Goal: Contribute content: Add original content to the website for others to see

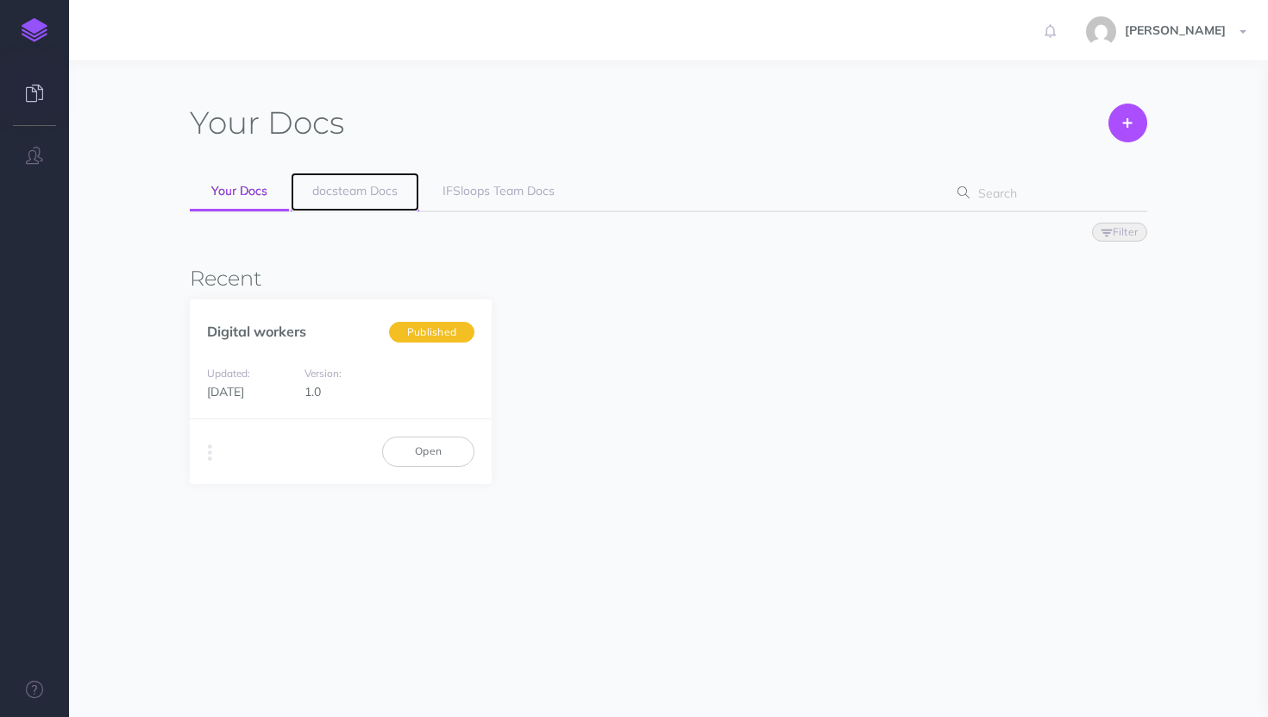
click at [379, 202] on link "docsteam Docs" at bounding box center [355, 191] width 128 height 39
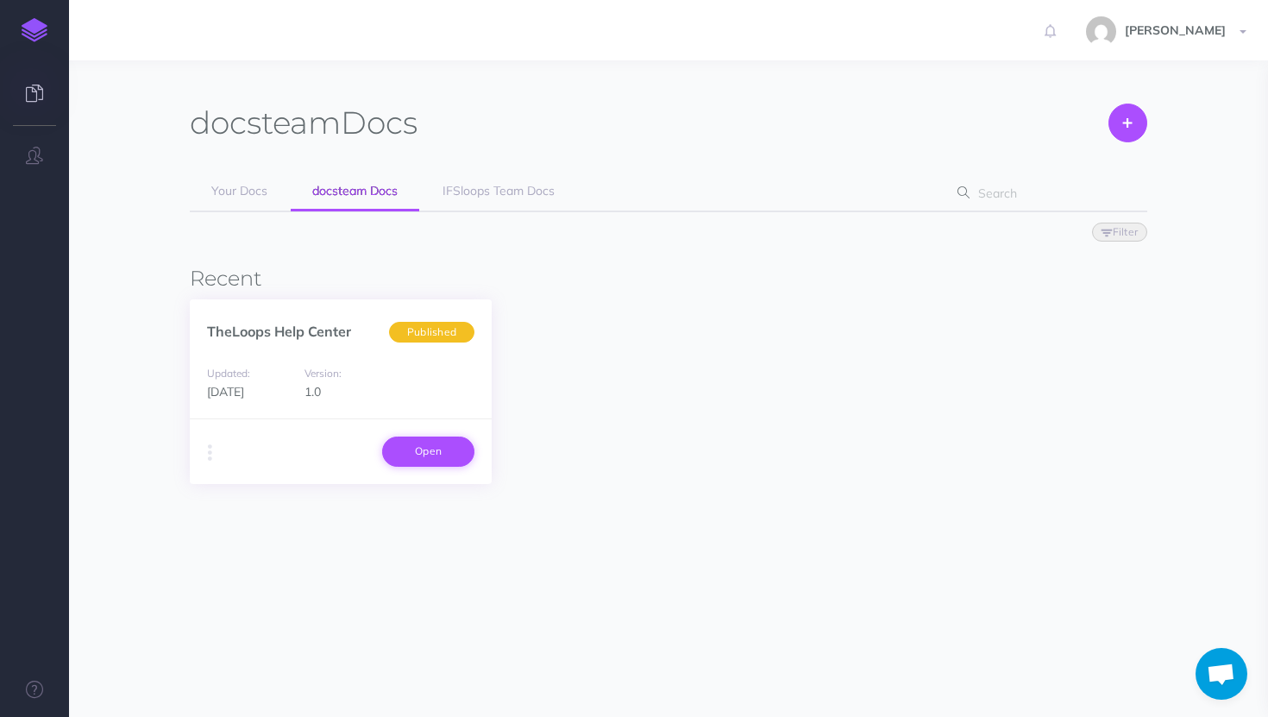
scroll to position [417, 0]
click at [435, 448] on link "Open" at bounding box center [428, 450] width 92 height 29
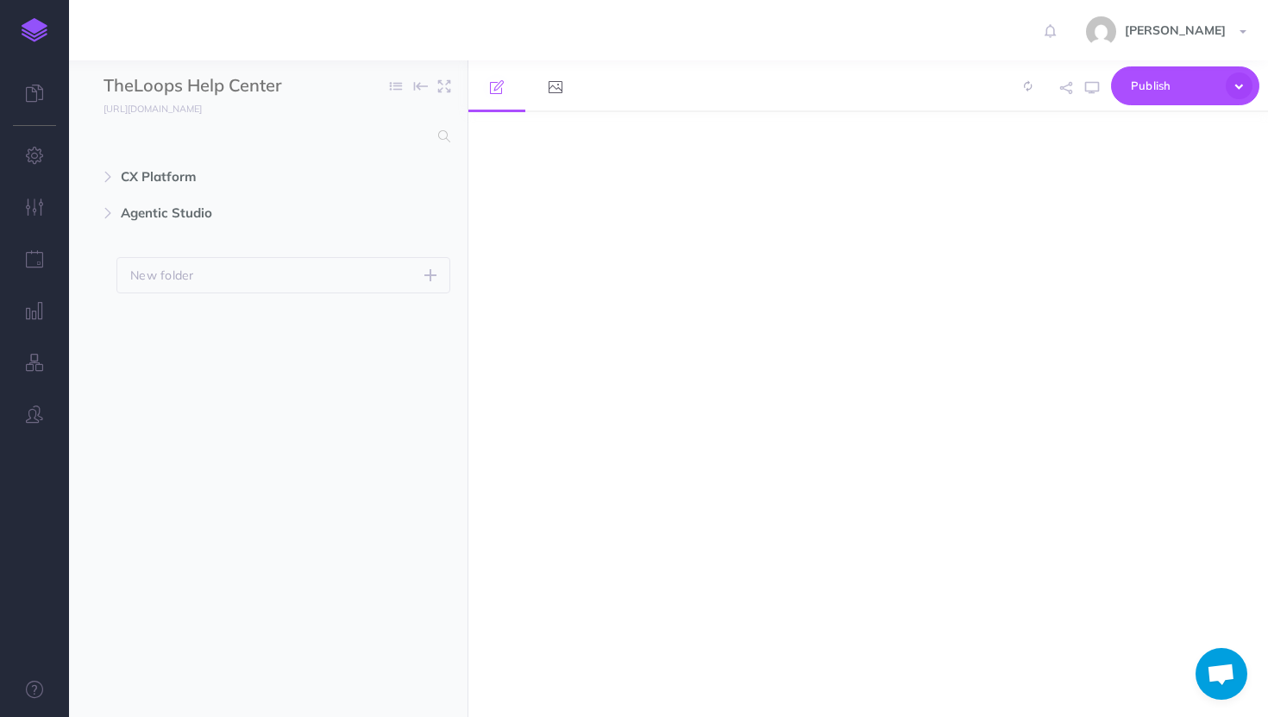
scroll to position [432, 0]
select select "null"
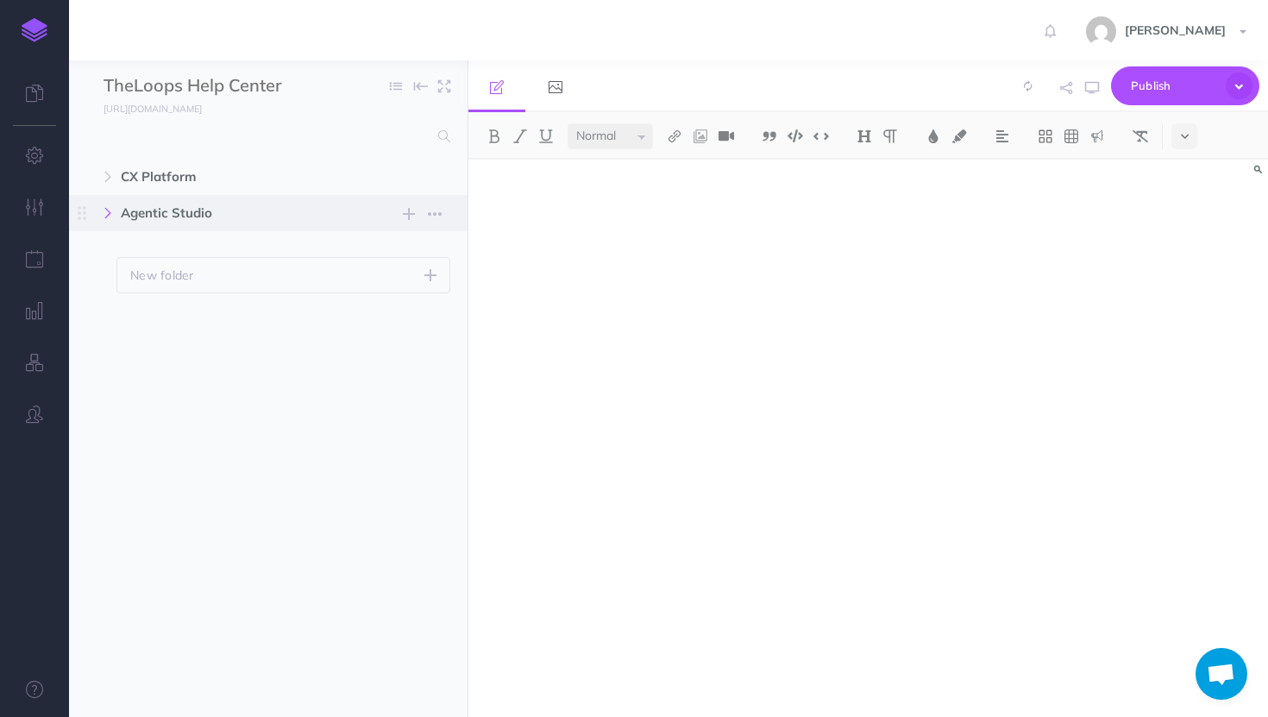
click at [118, 211] on button "button" at bounding box center [107, 213] width 31 height 21
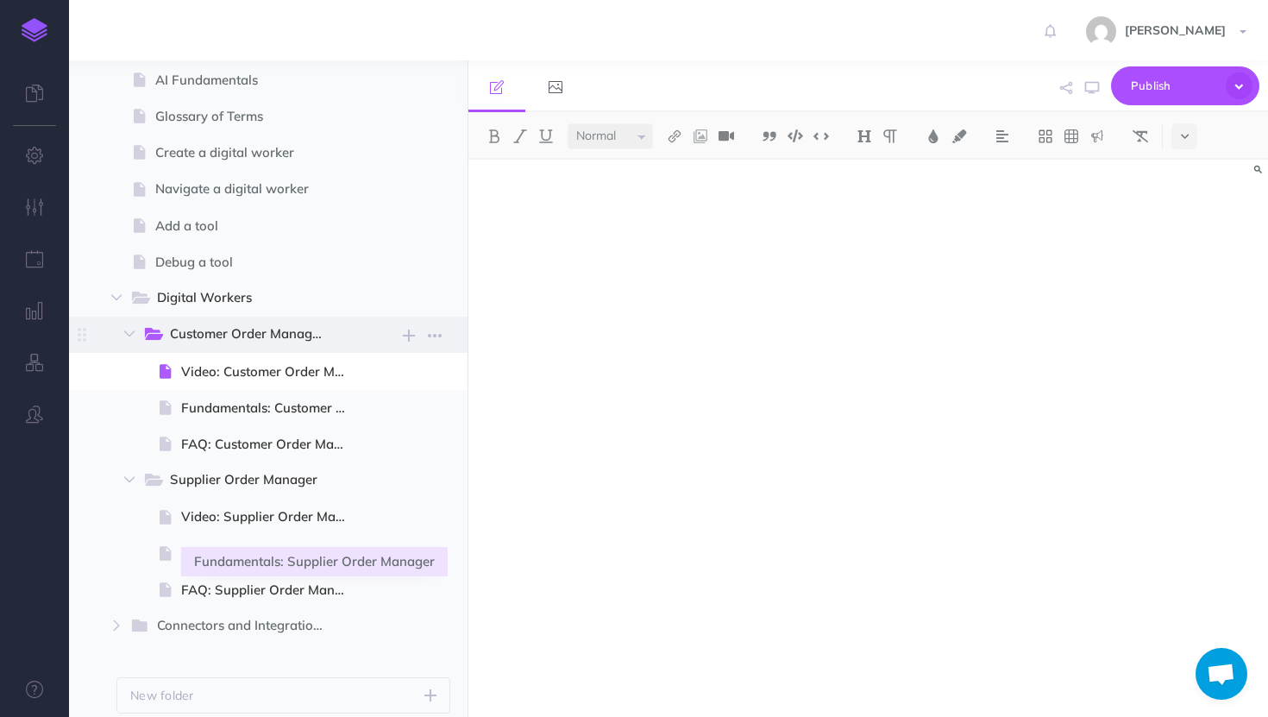
scroll to position [223, 0]
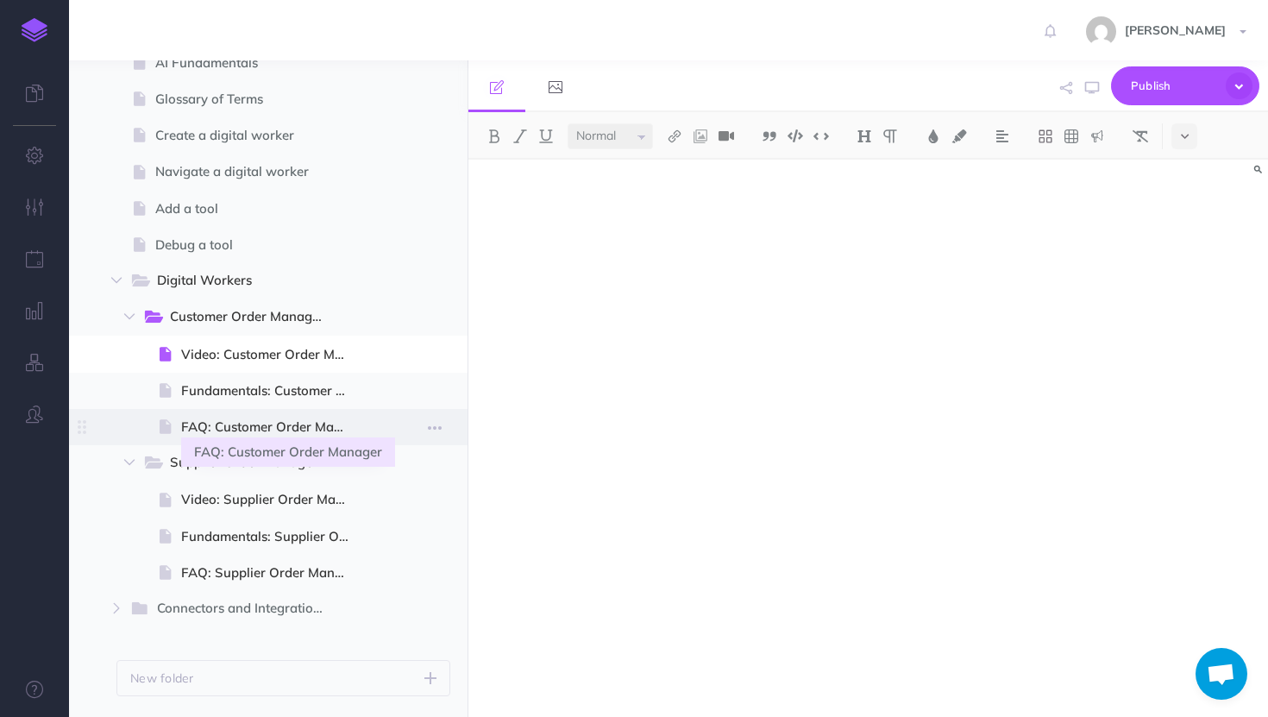
click at [232, 432] on span "FAQ: Customer Order Manager" at bounding box center [272, 427] width 183 height 21
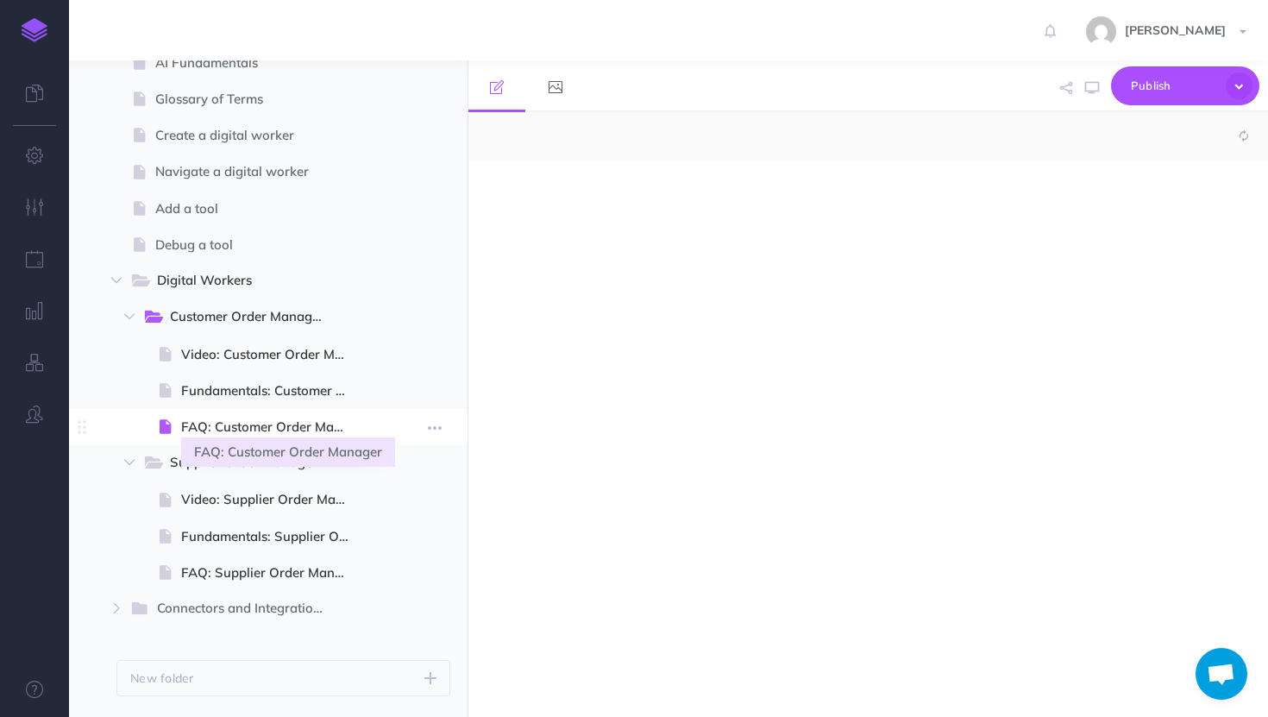
select select "null"
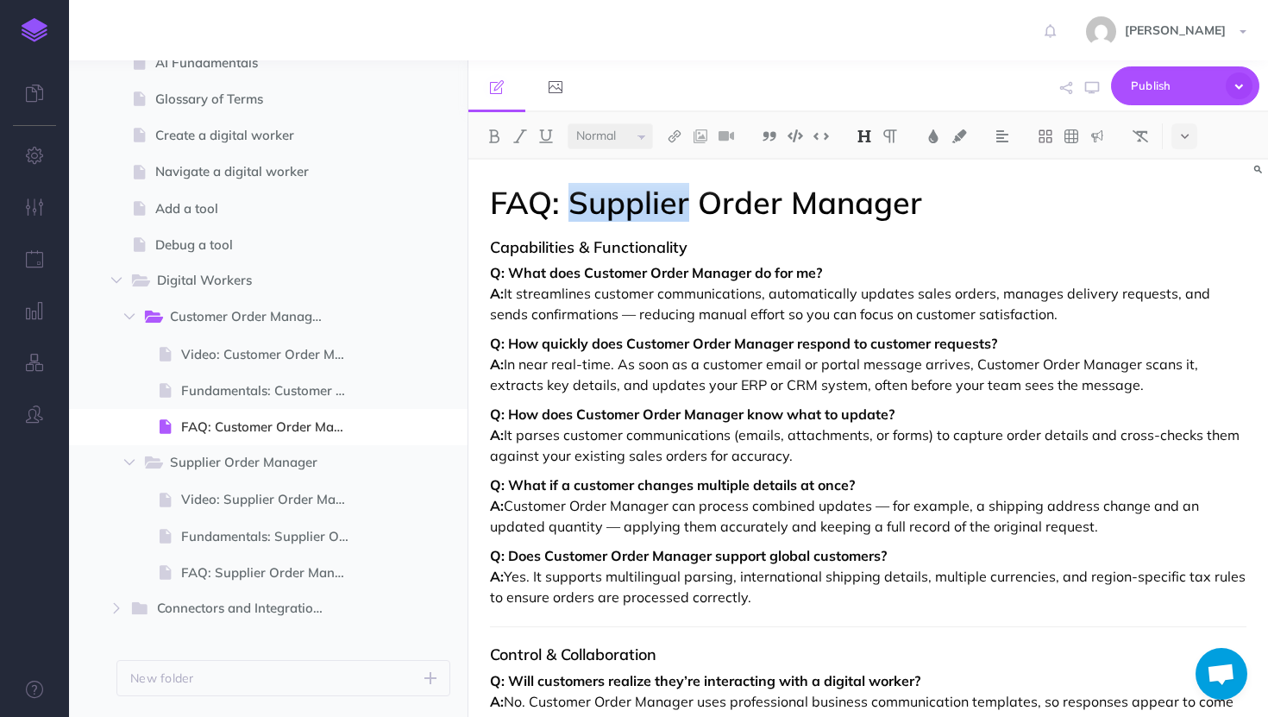
drag, startPoint x: 687, startPoint y: 202, endPoint x: 571, endPoint y: 198, distance: 116.5
click at [571, 198] on h1 "FAQ: Supplier Order Manager" at bounding box center [868, 202] width 756 height 34
click at [1166, 74] on span "Publish" at bounding box center [1174, 85] width 86 height 27
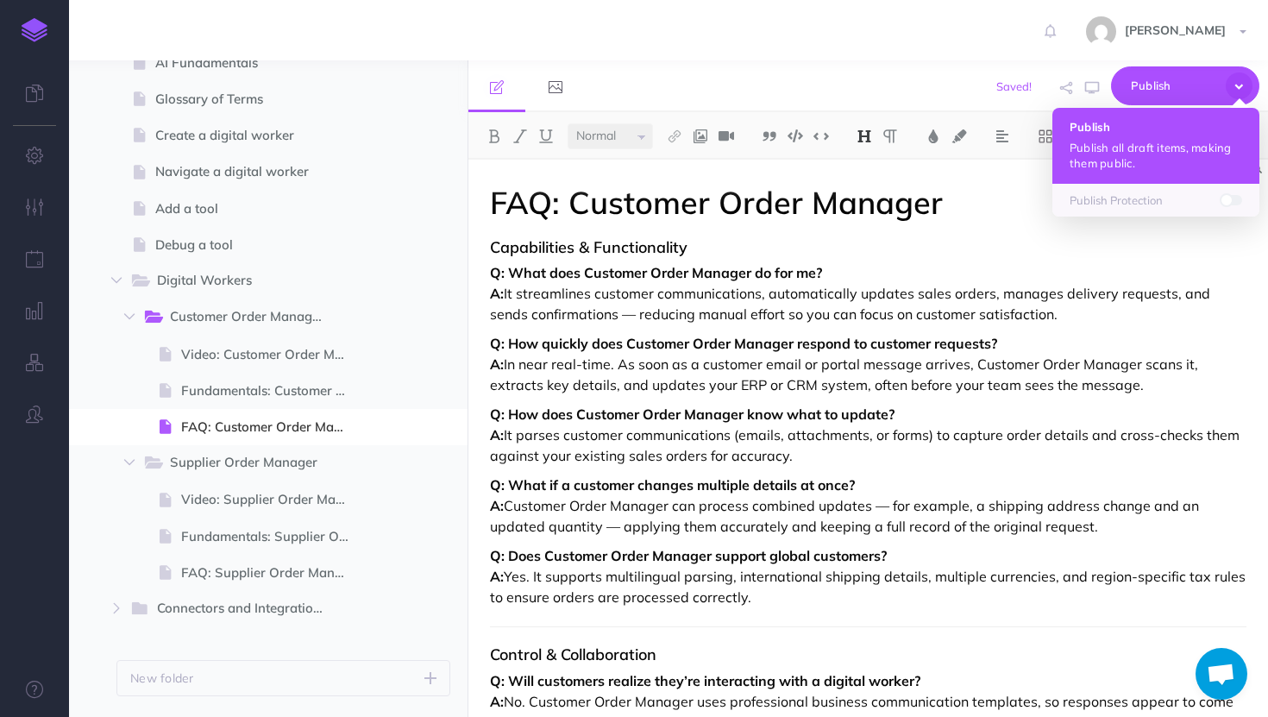
click at [1121, 149] on p "Publish all draft items, making them public." at bounding box center [1155, 155] width 172 height 31
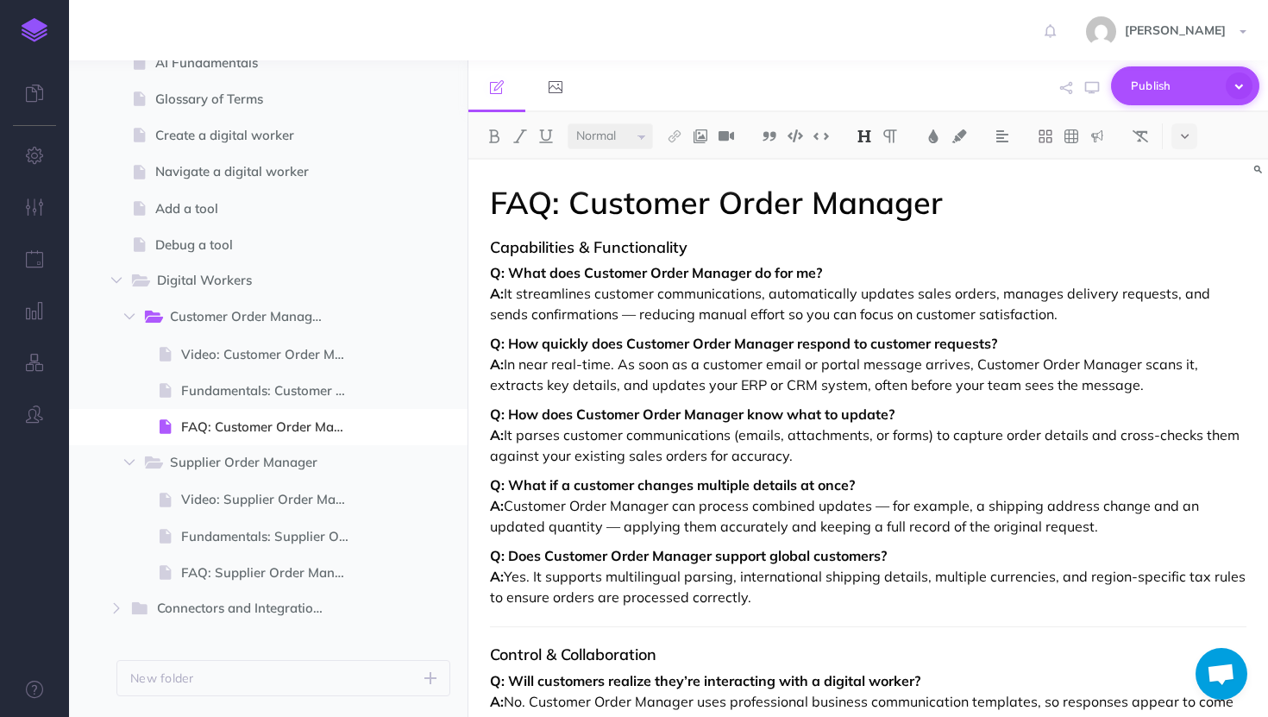
click at [1156, 85] on span "Publish" at bounding box center [1174, 85] width 86 height 27
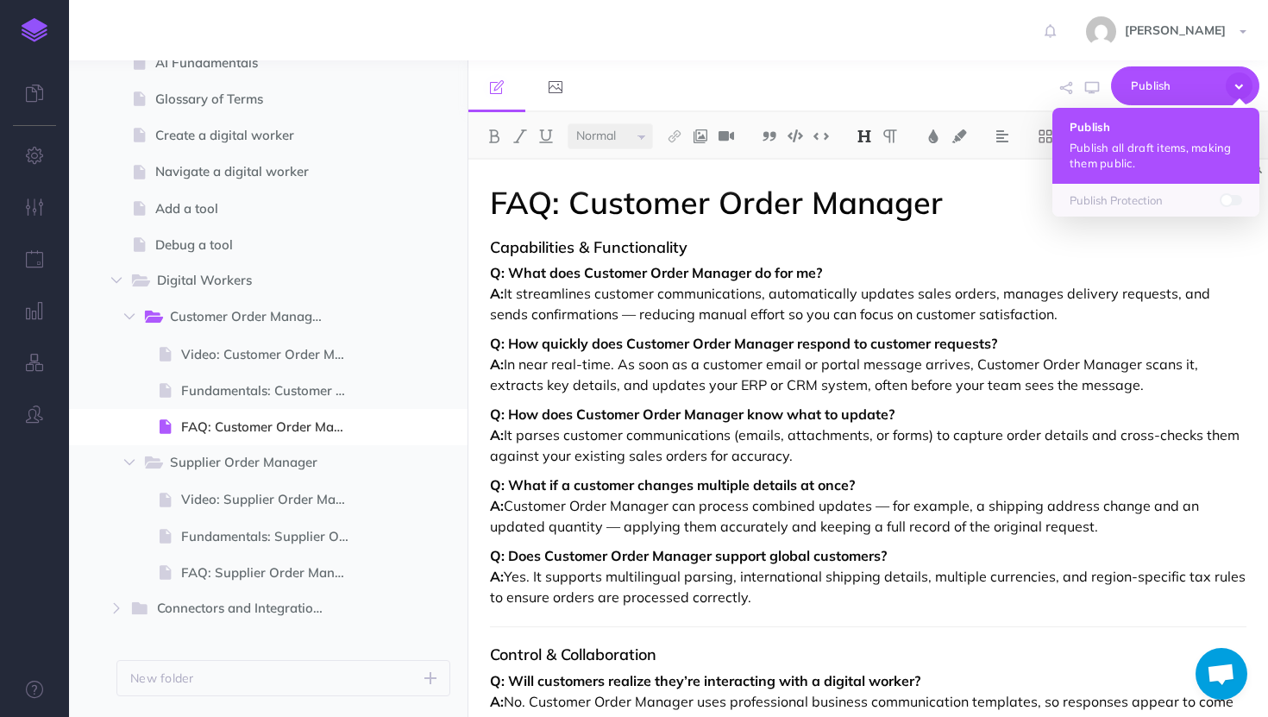
click at [1131, 162] on p "Publish all draft items, making them public." at bounding box center [1155, 155] width 172 height 31
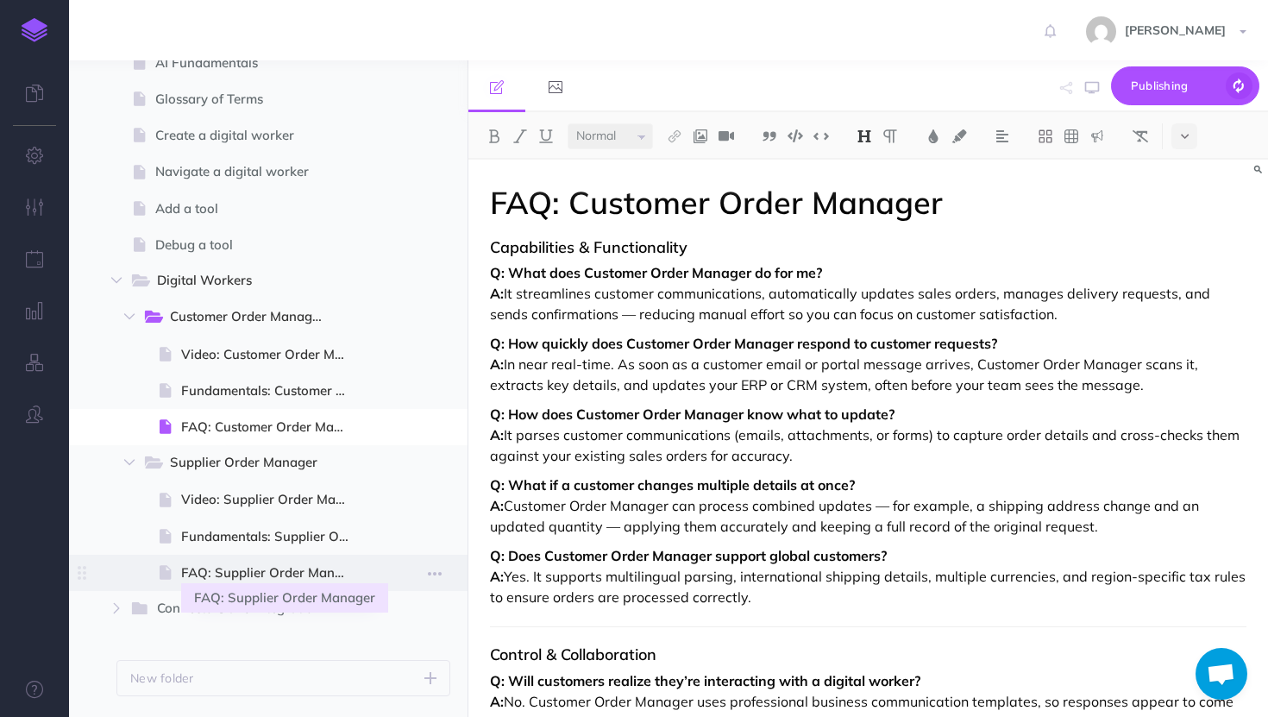
click at [260, 572] on span "FAQ: Supplier Order Manager" at bounding box center [272, 572] width 183 height 21
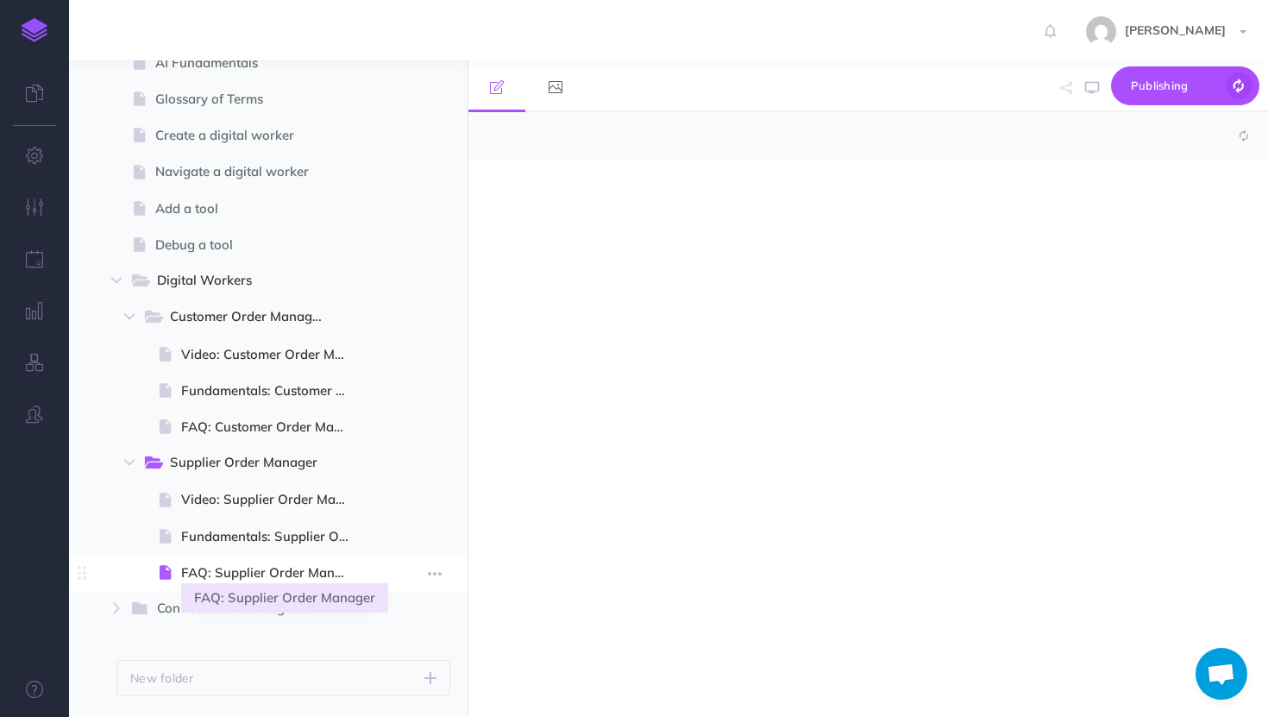
select select "null"
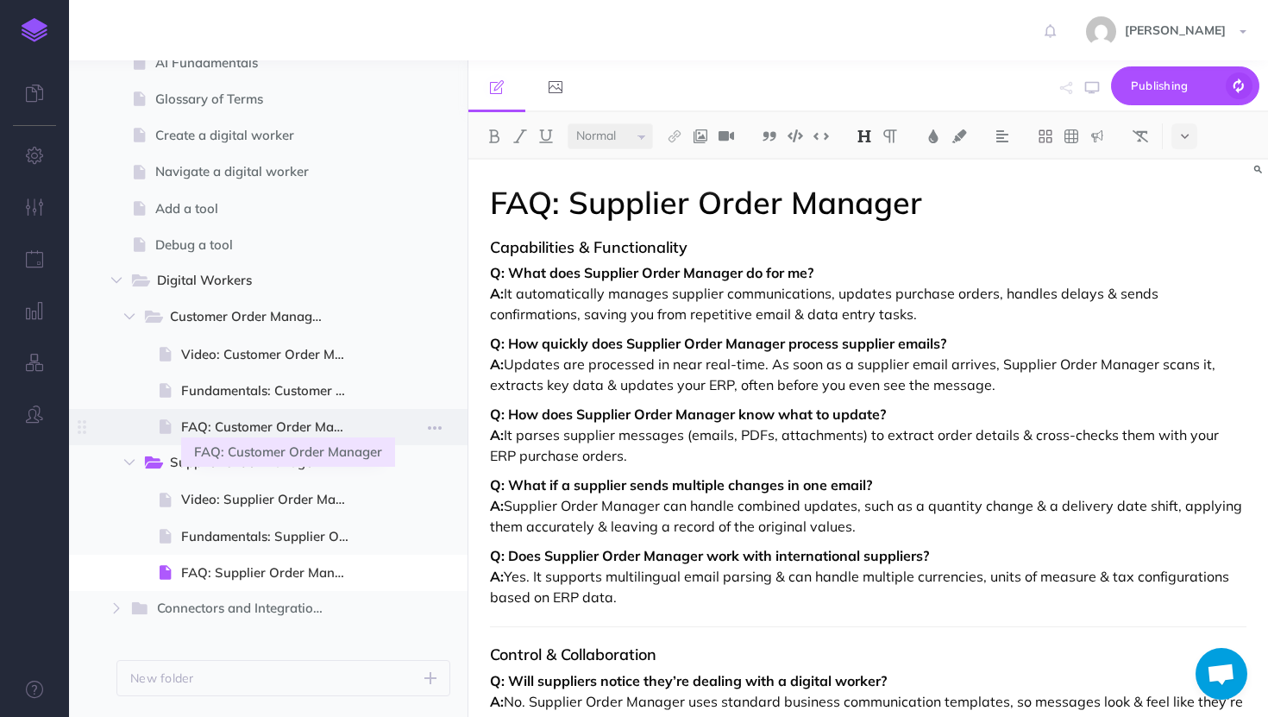
click at [263, 421] on span "FAQ: Customer Order Manager" at bounding box center [272, 427] width 183 height 21
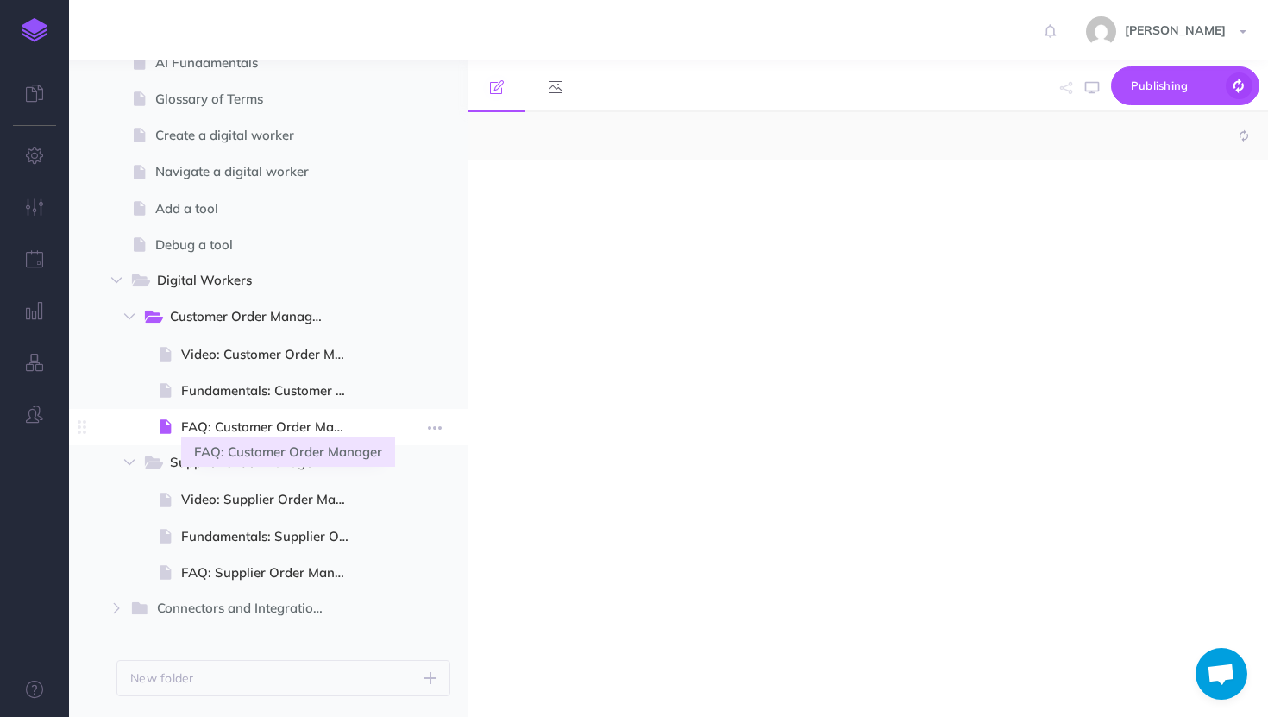
select select "null"
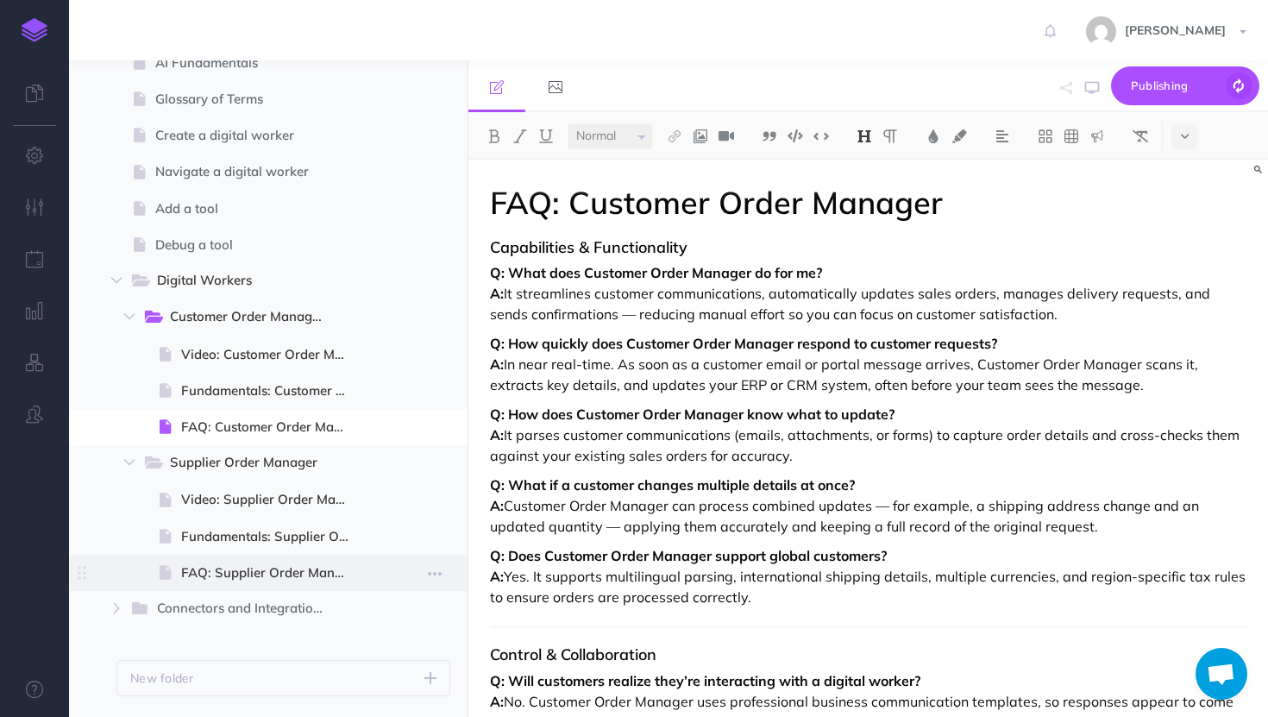
click at [258, 558] on span at bounding box center [268, 573] width 398 height 36
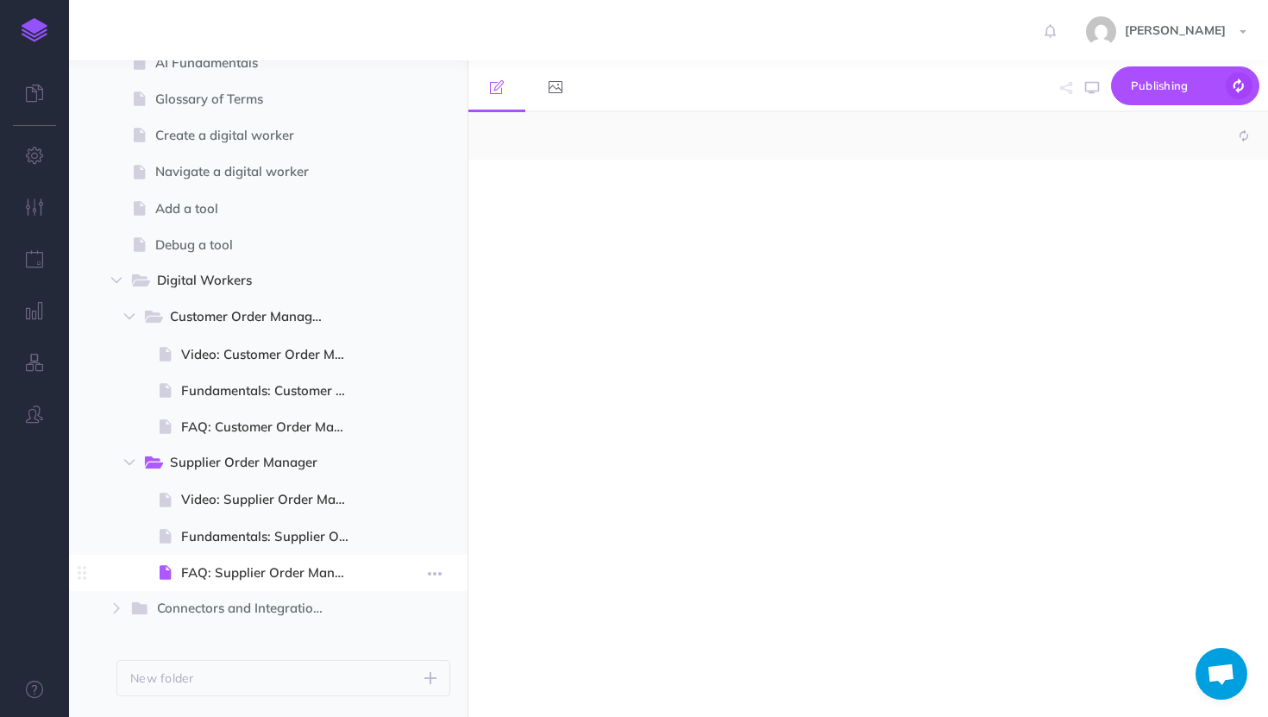
select select "null"
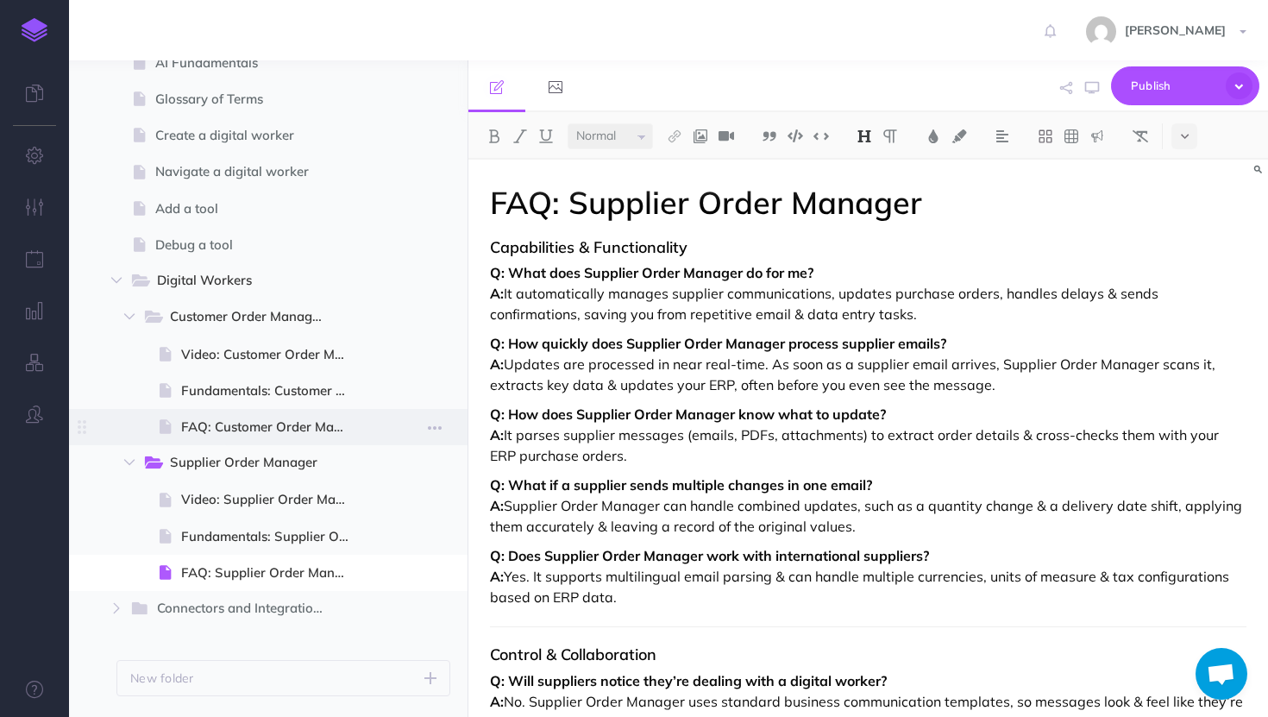
click at [175, 430] on span at bounding box center [168, 427] width 26 height 21
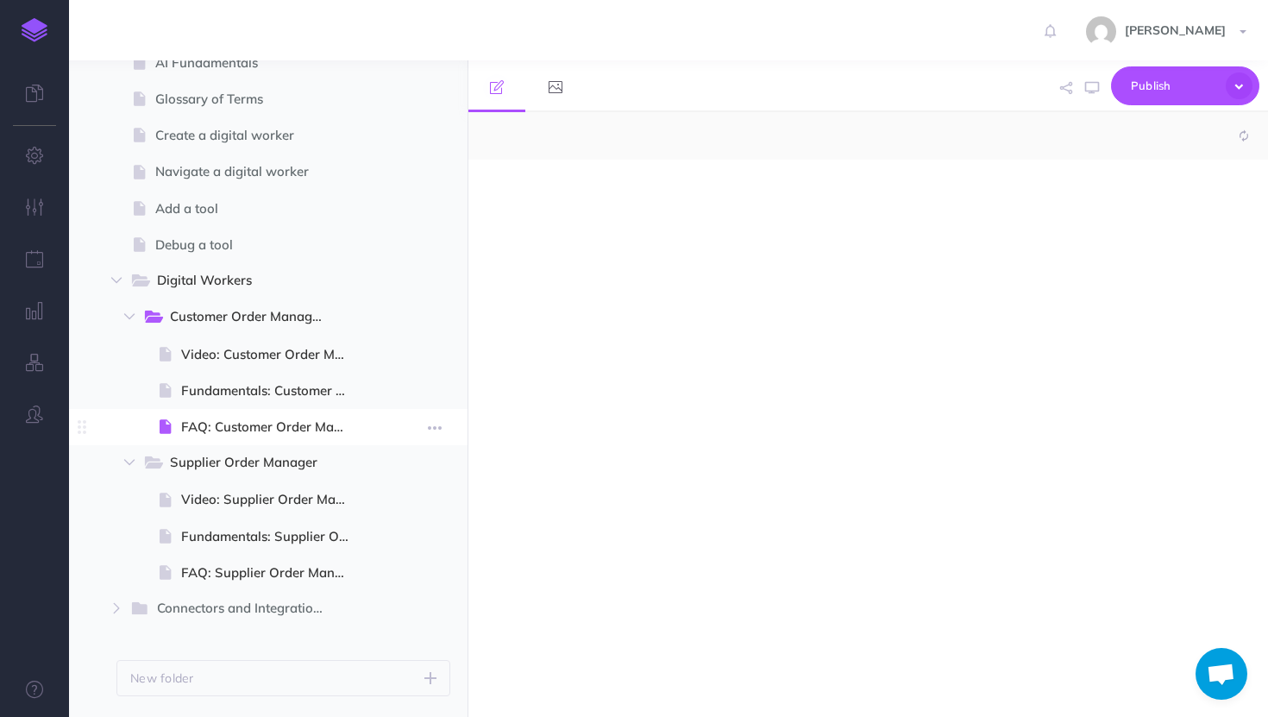
select select "null"
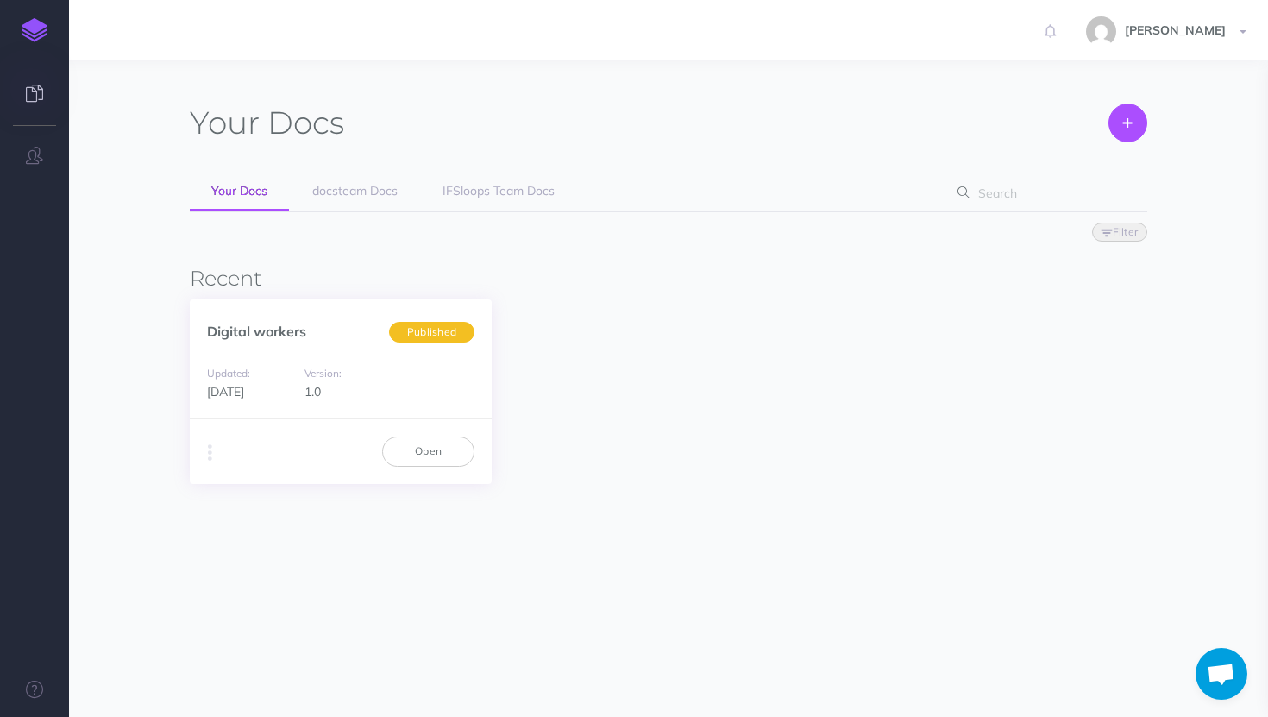
scroll to position [432, 0]
click at [371, 215] on span "Filter Status Published Drafts" at bounding box center [668, 231] width 957 height 38
click at [367, 190] on span "docsteam Docs" at bounding box center [354, 191] width 85 height 16
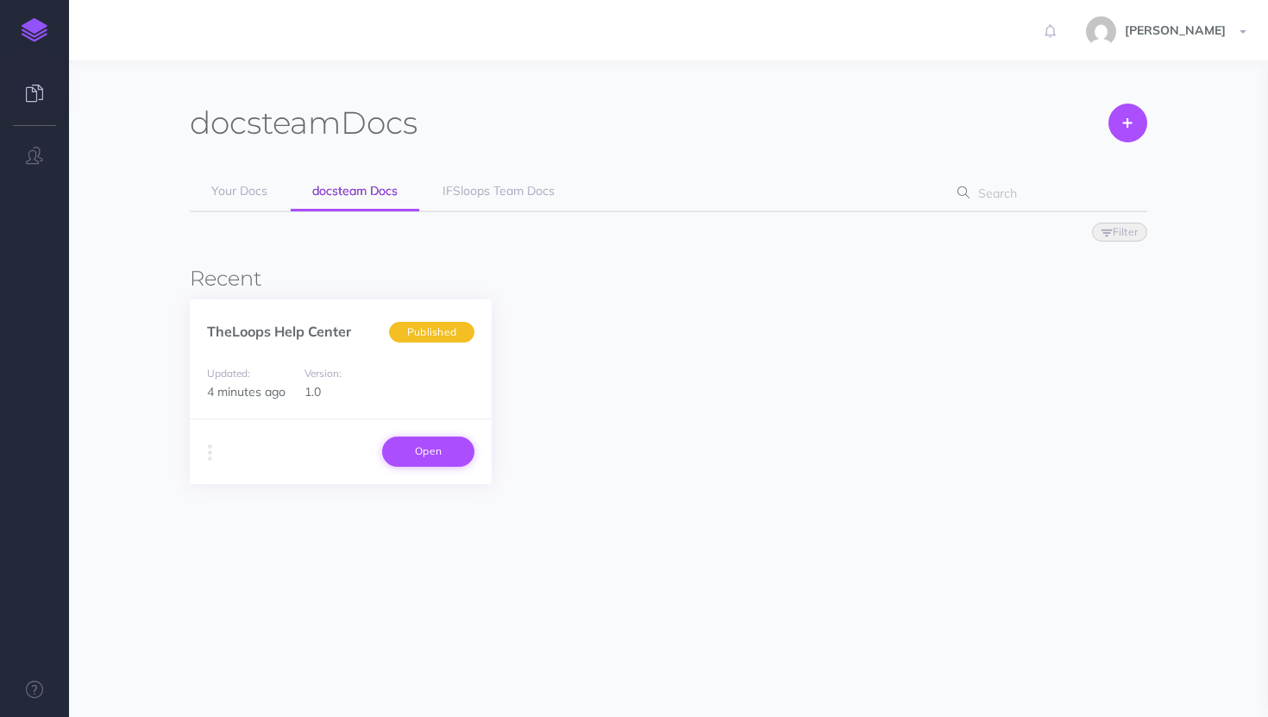
click at [436, 454] on link "Open" at bounding box center [428, 450] width 92 height 29
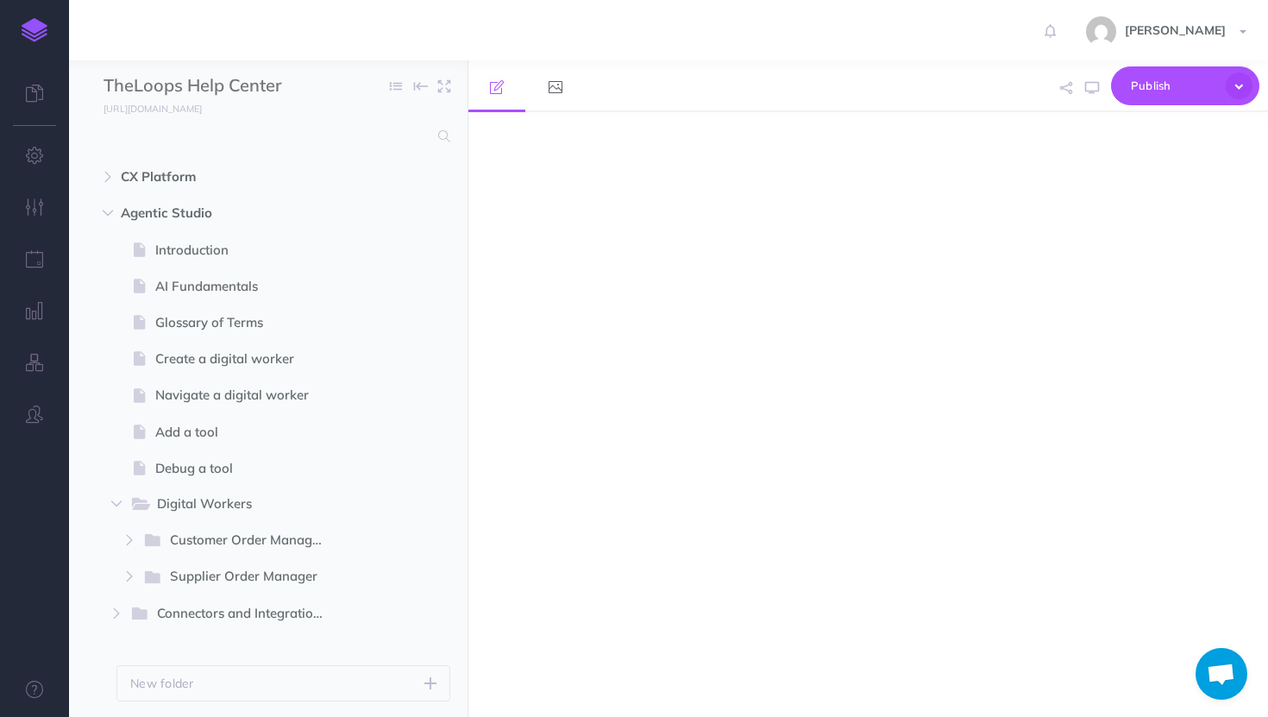
scroll to position [432, 0]
select select "null"
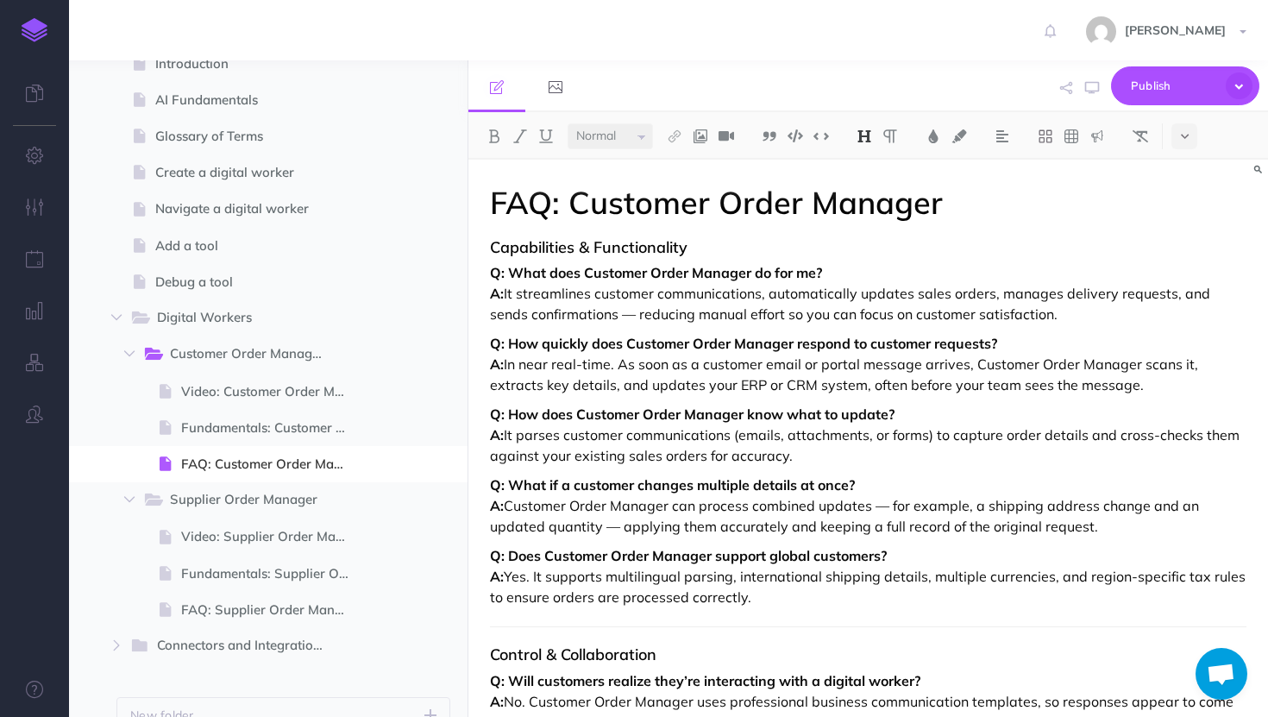
scroll to position [197, 0]
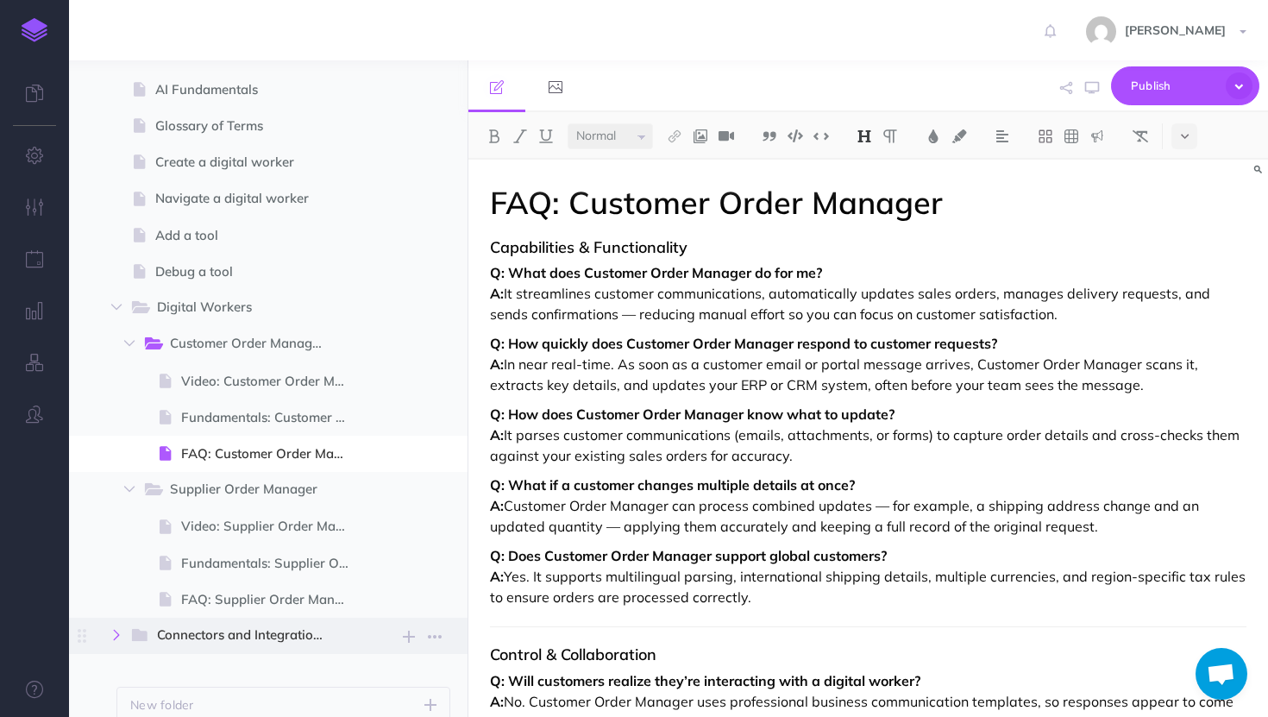
click at [118, 636] on icon "button" at bounding box center [116, 635] width 10 height 10
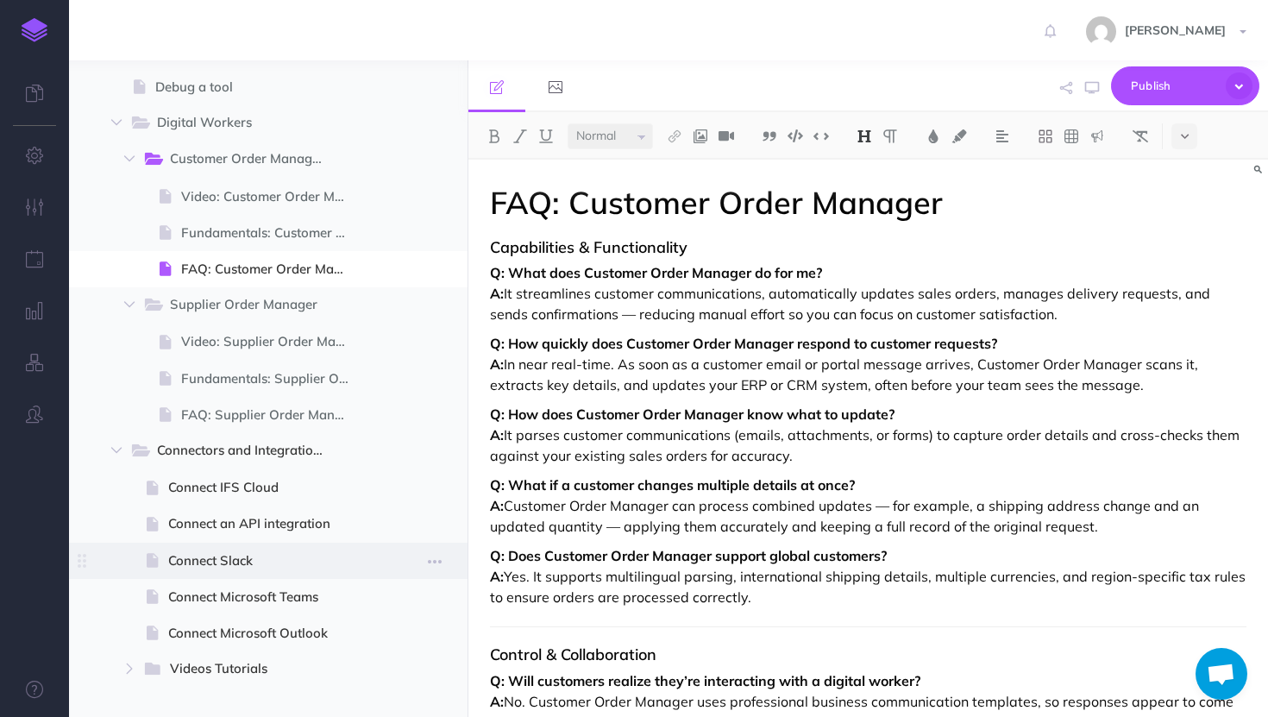
scroll to position [460, 0]
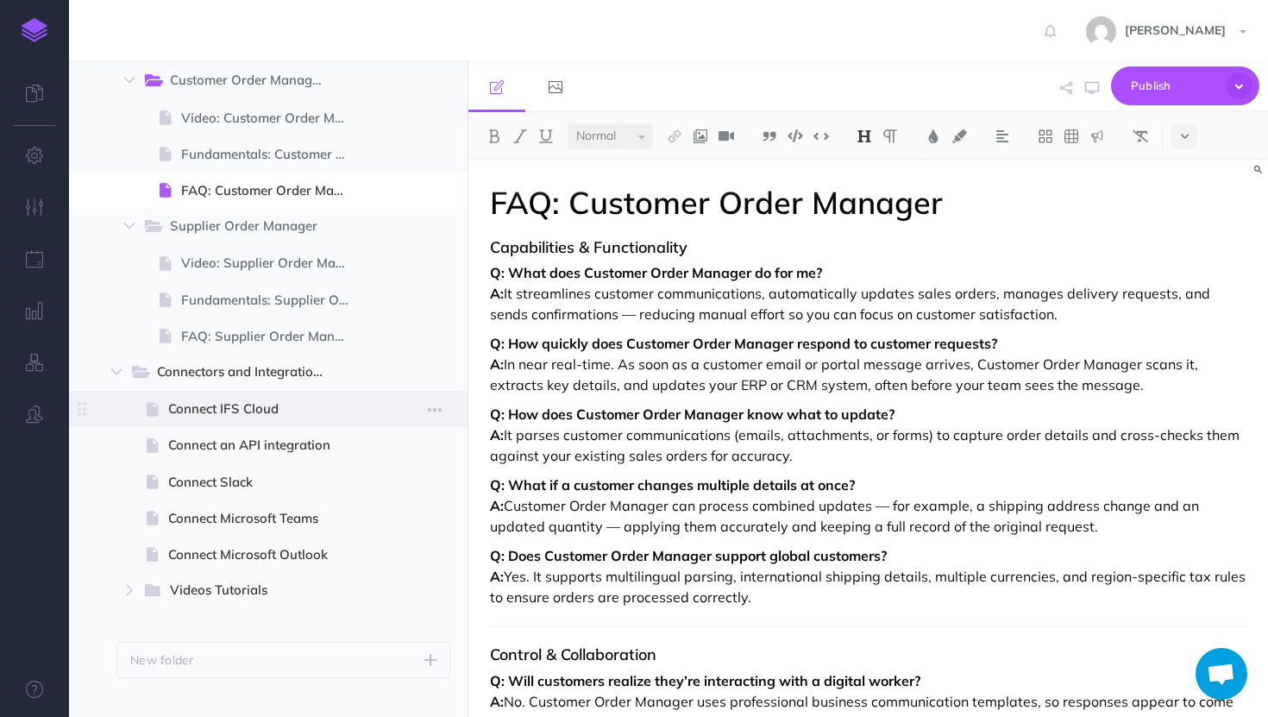
click at [304, 395] on span at bounding box center [268, 409] width 398 height 36
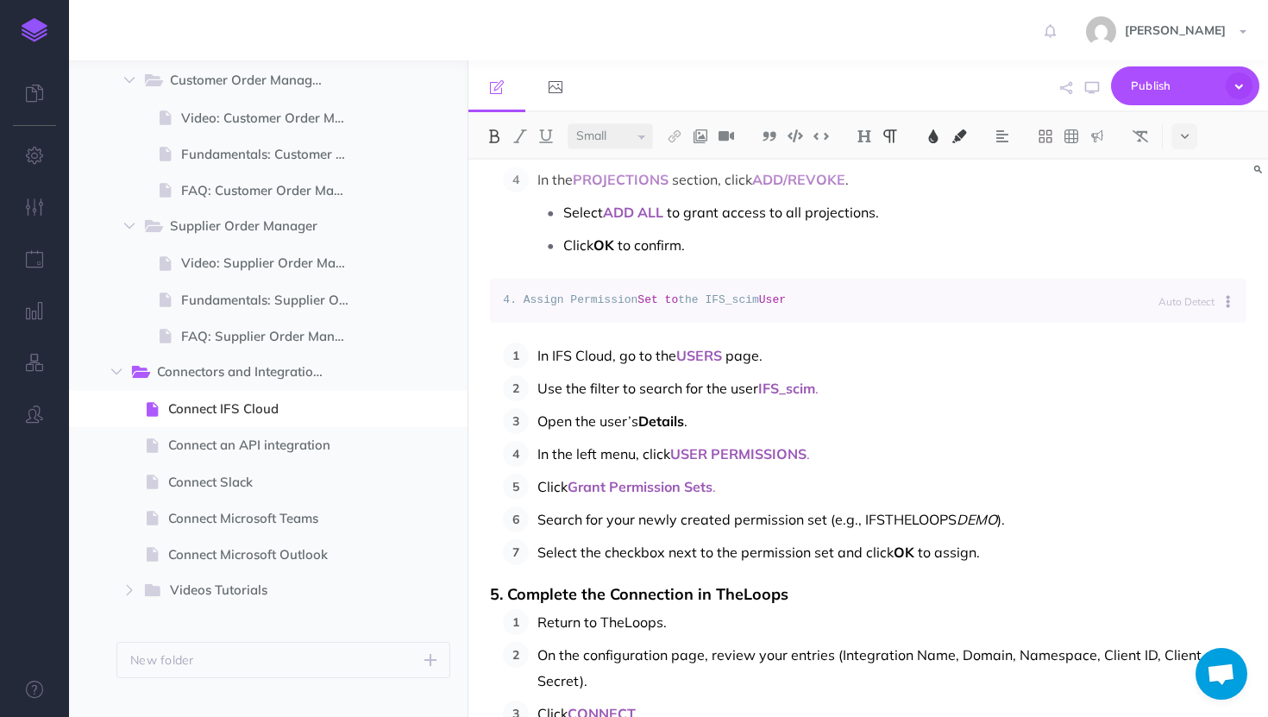
scroll to position [1196, 0]
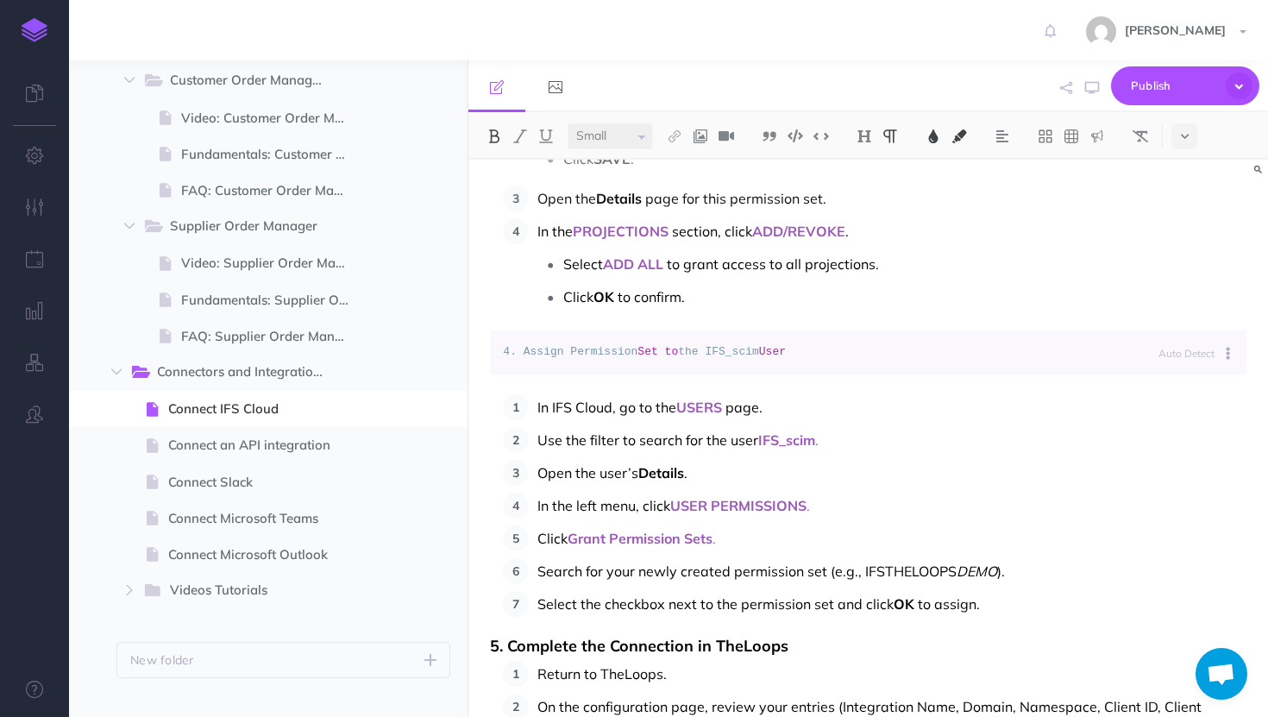
select select "null"
click at [522, 352] on span "4. Assign Permission" at bounding box center [570, 351] width 135 height 13
click at [1230, 363] on button at bounding box center [1232, 352] width 28 height 40
click at [1135, 457] on link "Plain Text" at bounding box center [1172, 458] width 129 height 28
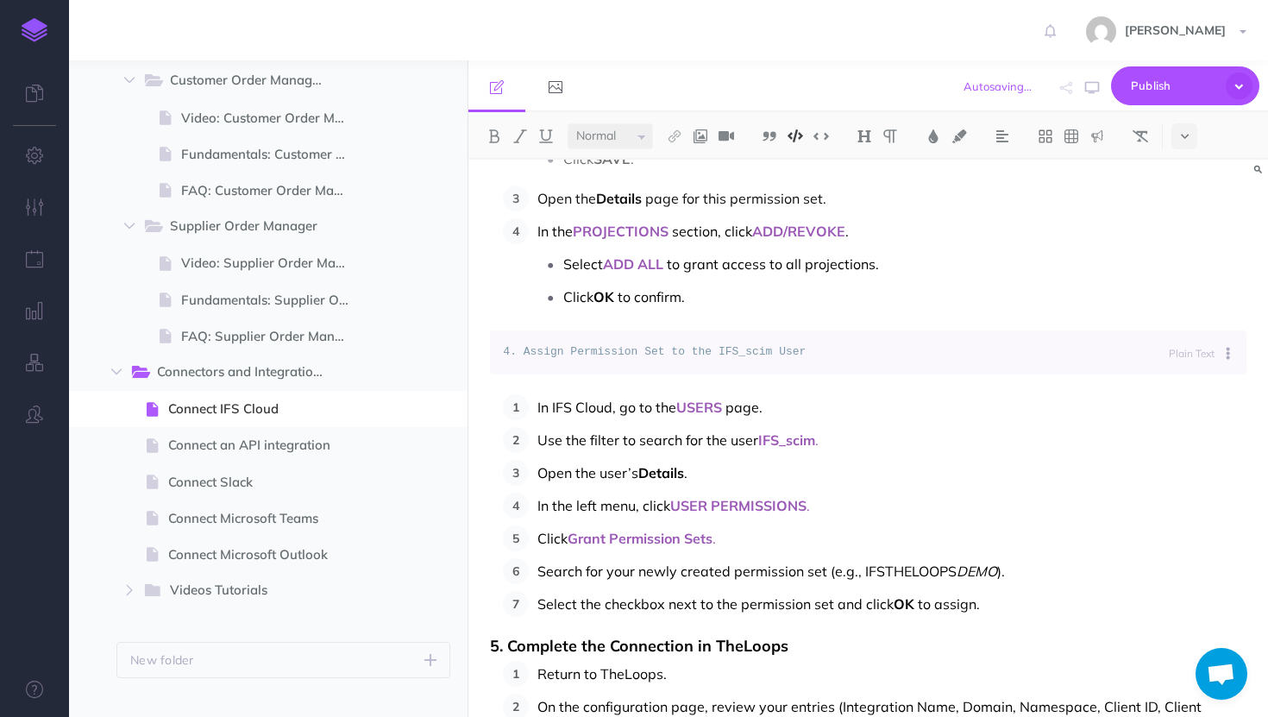
click at [709, 357] on span "4. Assign Permission Set to the IFS_scim User" at bounding box center [654, 351] width 303 height 13
click at [837, 355] on code "4. Assign Permission Set to the IFS_scim User" at bounding box center [868, 352] width 730 height 18
click at [759, 307] on p "Click OK to confirm." at bounding box center [904, 297] width 683 height 26
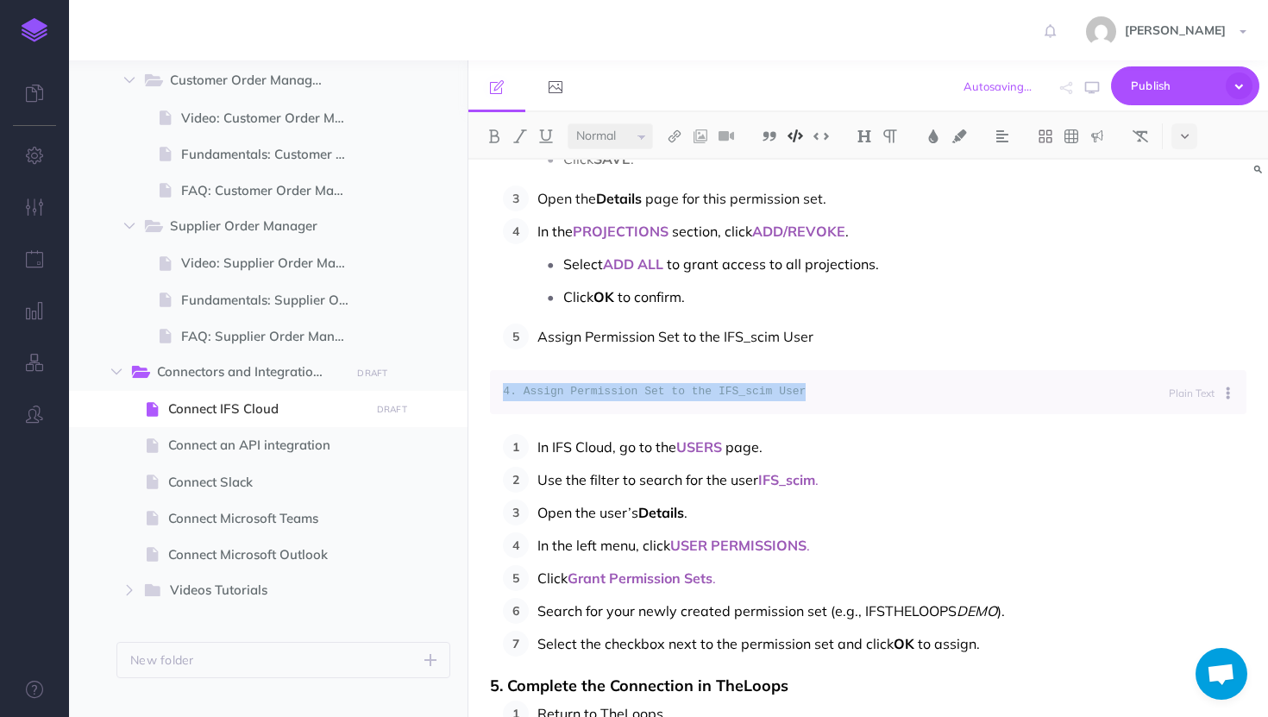
drag, startPoint x: 760, startPoint y: 429, endPoint x: 507, endPoint y: 370, distance: 259.6
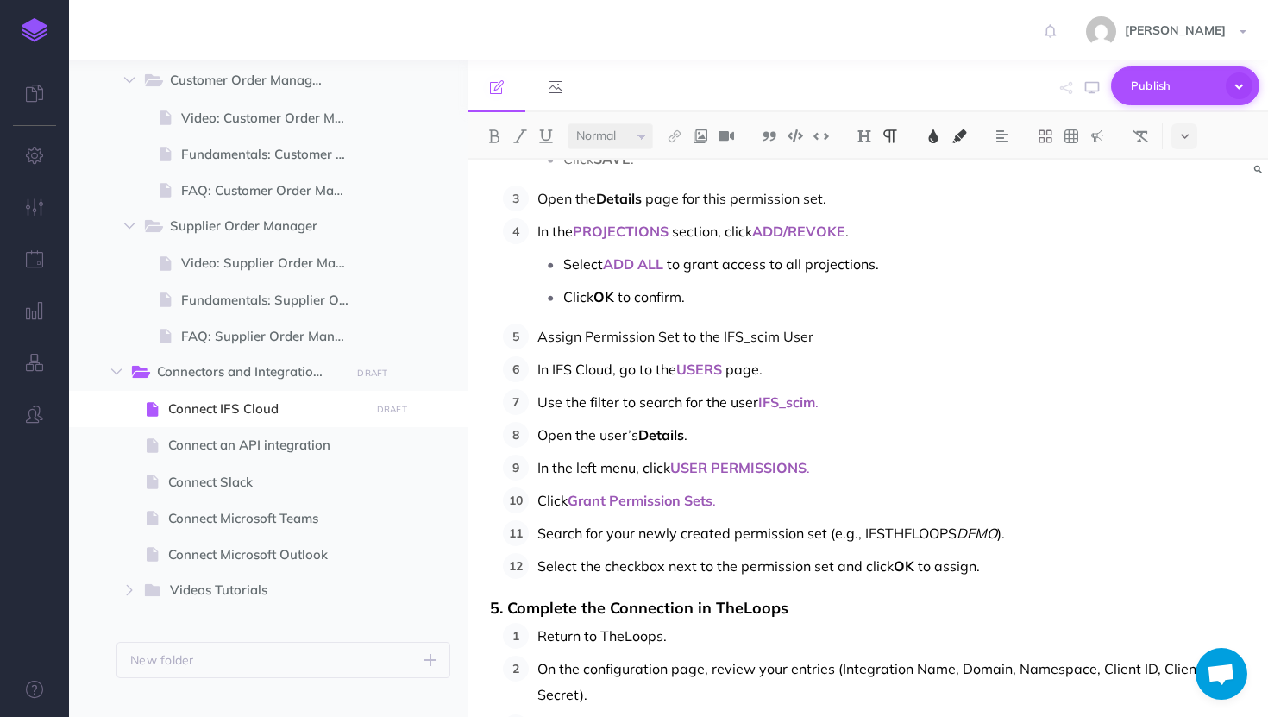
click at [1169, 92] on span "Publish" at bounding box center [1174, 85] width 86 height 27
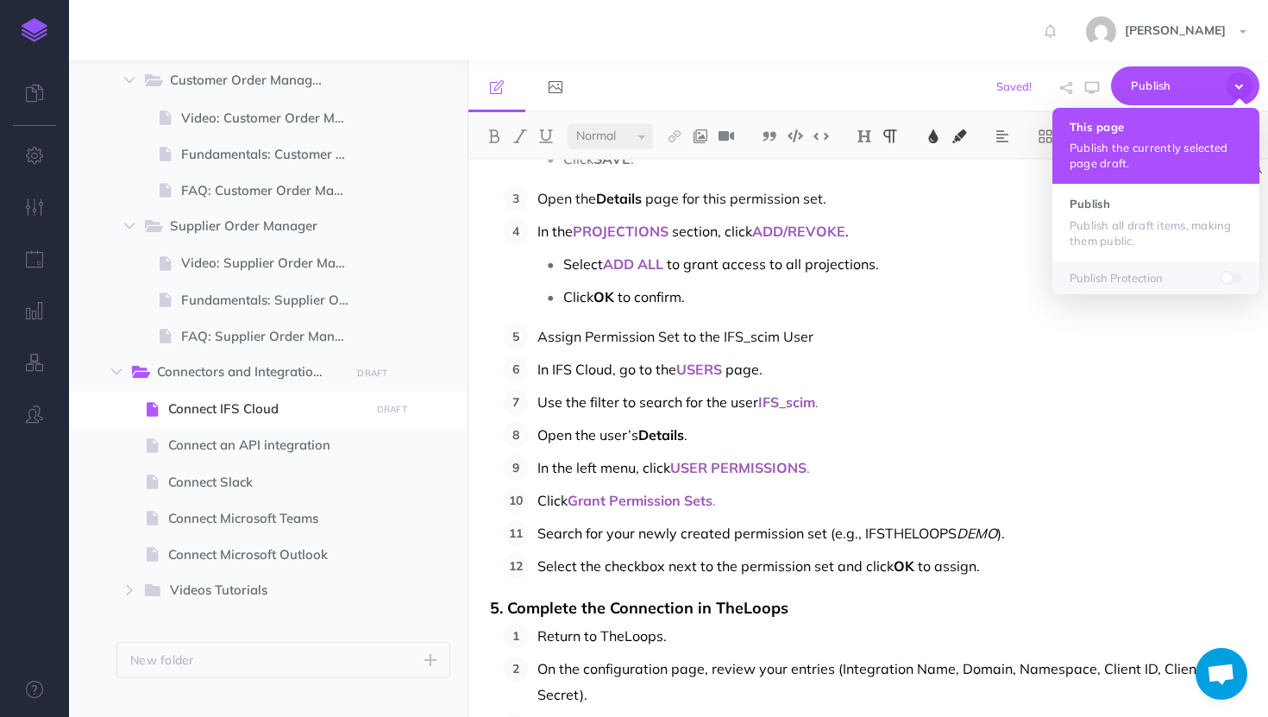
click at [1144, 146] on p "Publish the currently selected page draft." at bounding box center [1155, 155] width 172 height 31
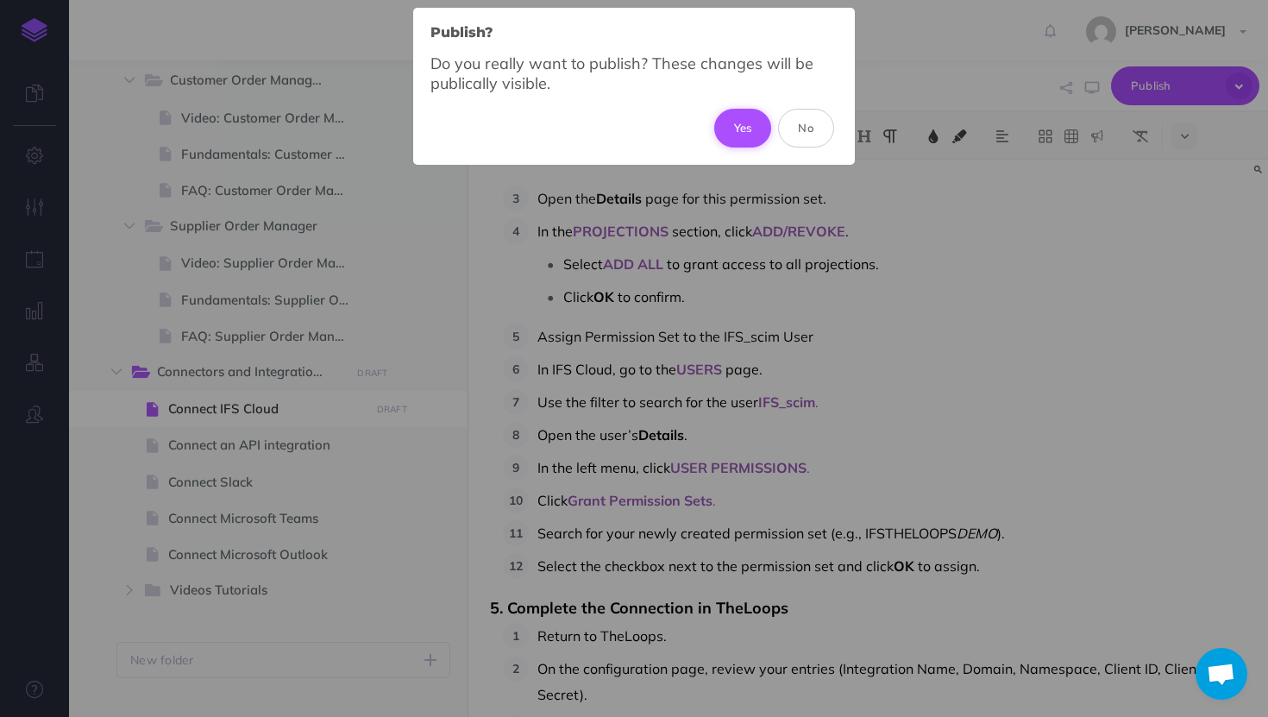
click at [733, 130] on button "Yes" at bounding box center [743, 128] width 58 height 38
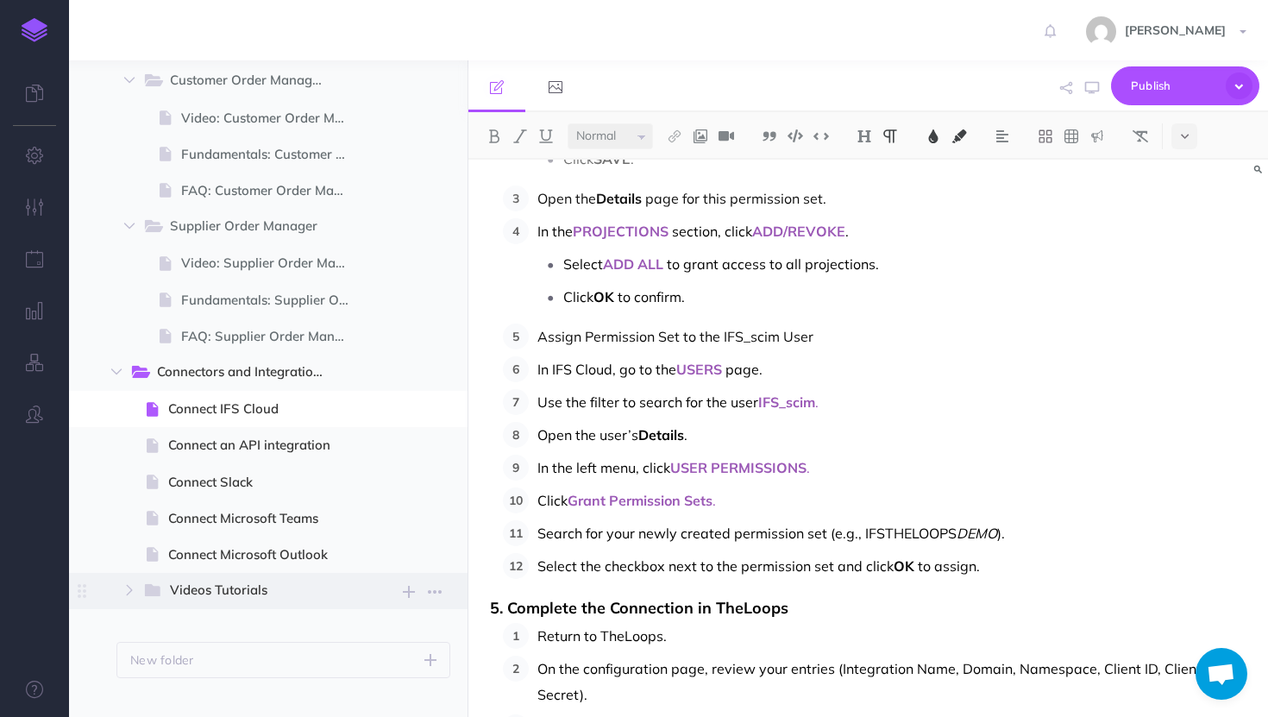
click at [243, 579] on span "Videos Tutorials New folder Add a new folder inside this folder New page Add a …" at bounding box center [296, 591] width 308 height 36
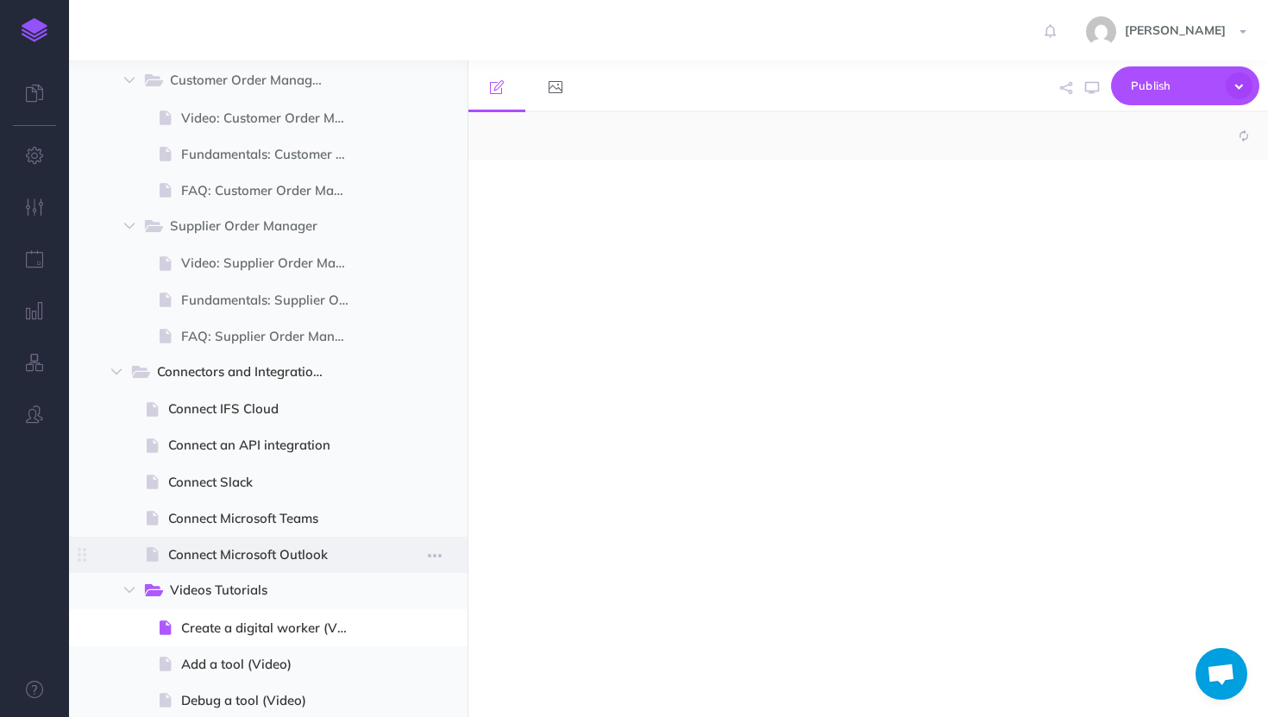
select select "null"
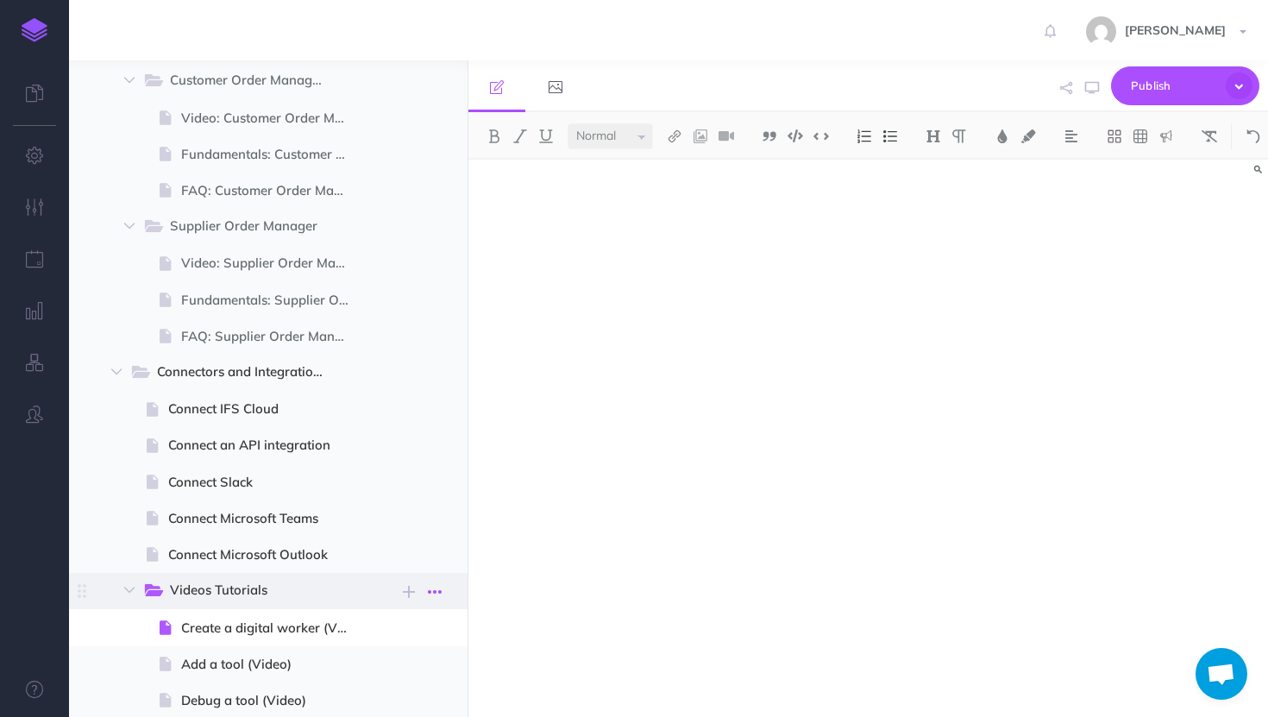
click at [435, 589] on icon "button" at bounding box center [435, 591] width 14 height 21
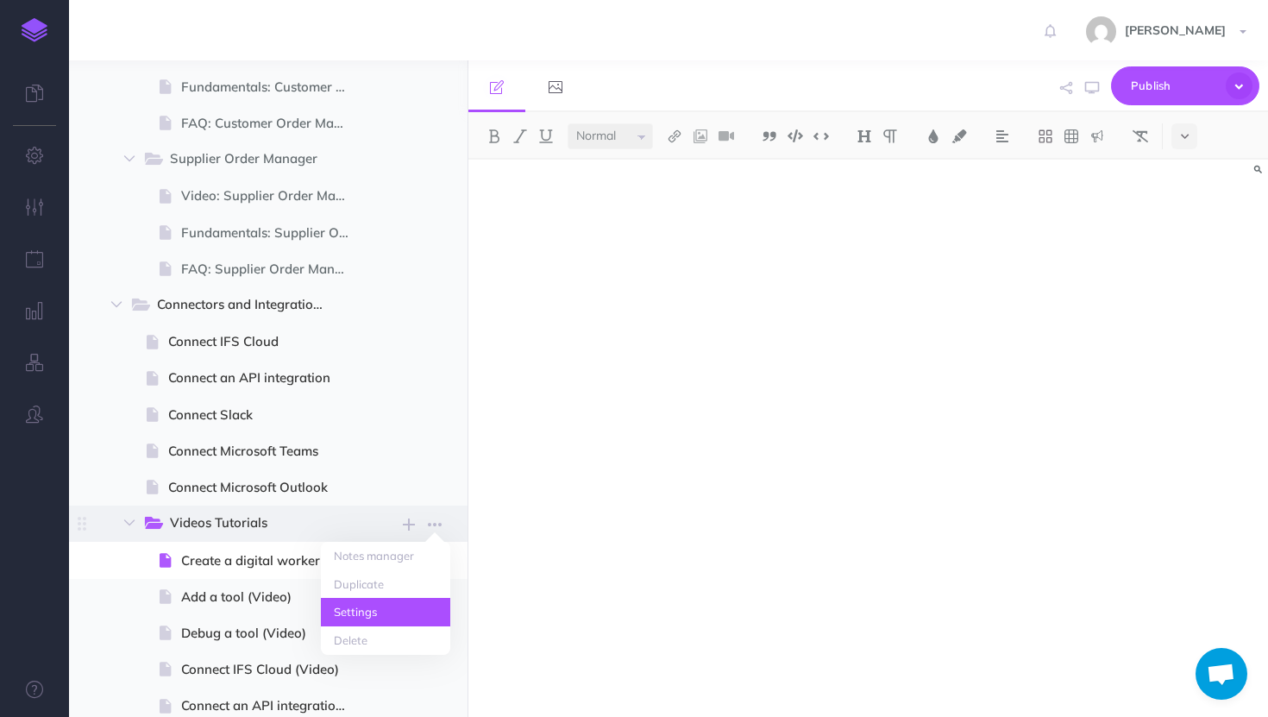
scroll to position [542, 0]
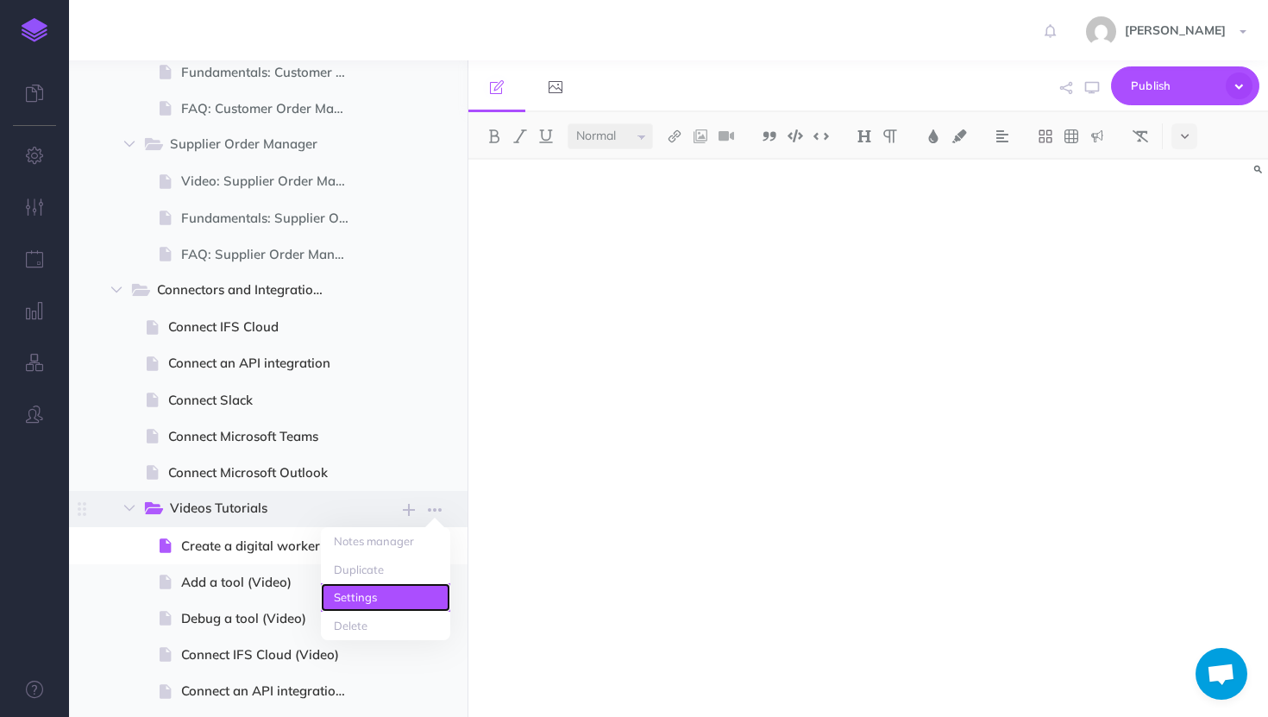
click at [388, 605] on link "Settings" at bounding box center [385, 597] width 129 height 28
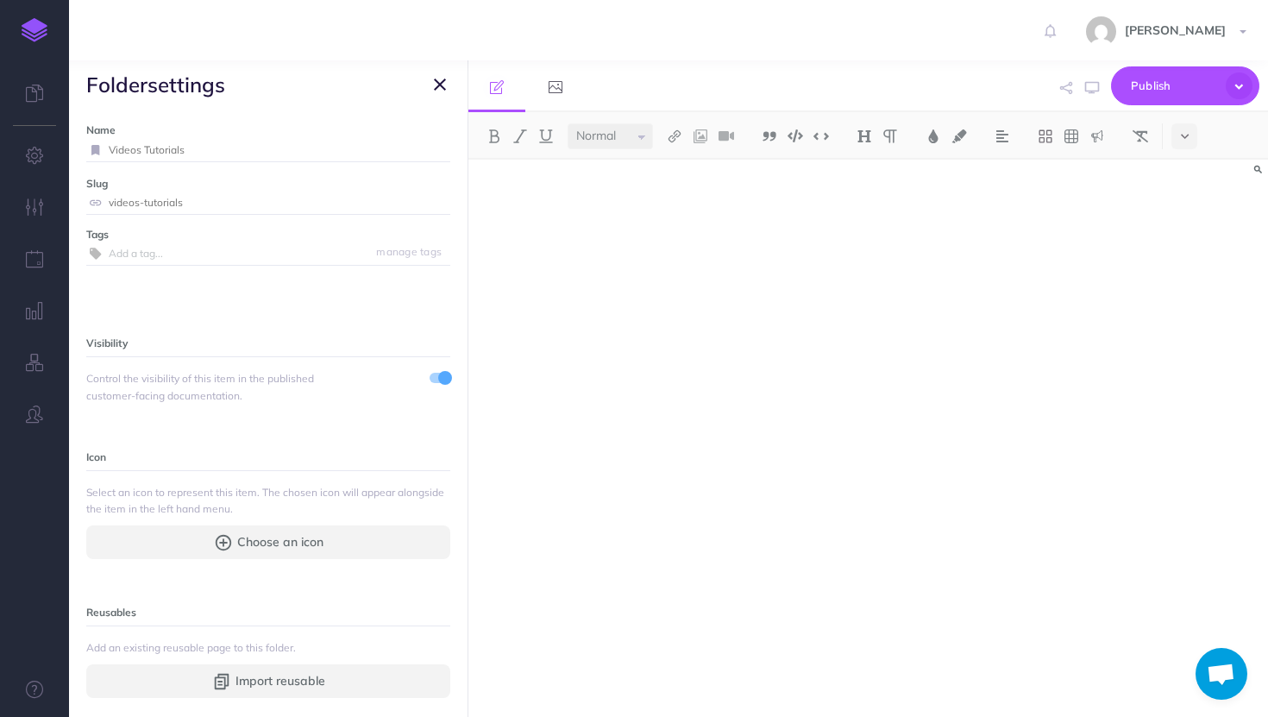
click at [139, 151] on input "Videos Tutorials" at bounding box center [279, 150] width 341 height 22
type input "Video Tutorials"
click at [430, 145] on small "Save" at bounding box center [429, 149] width 22 height 13
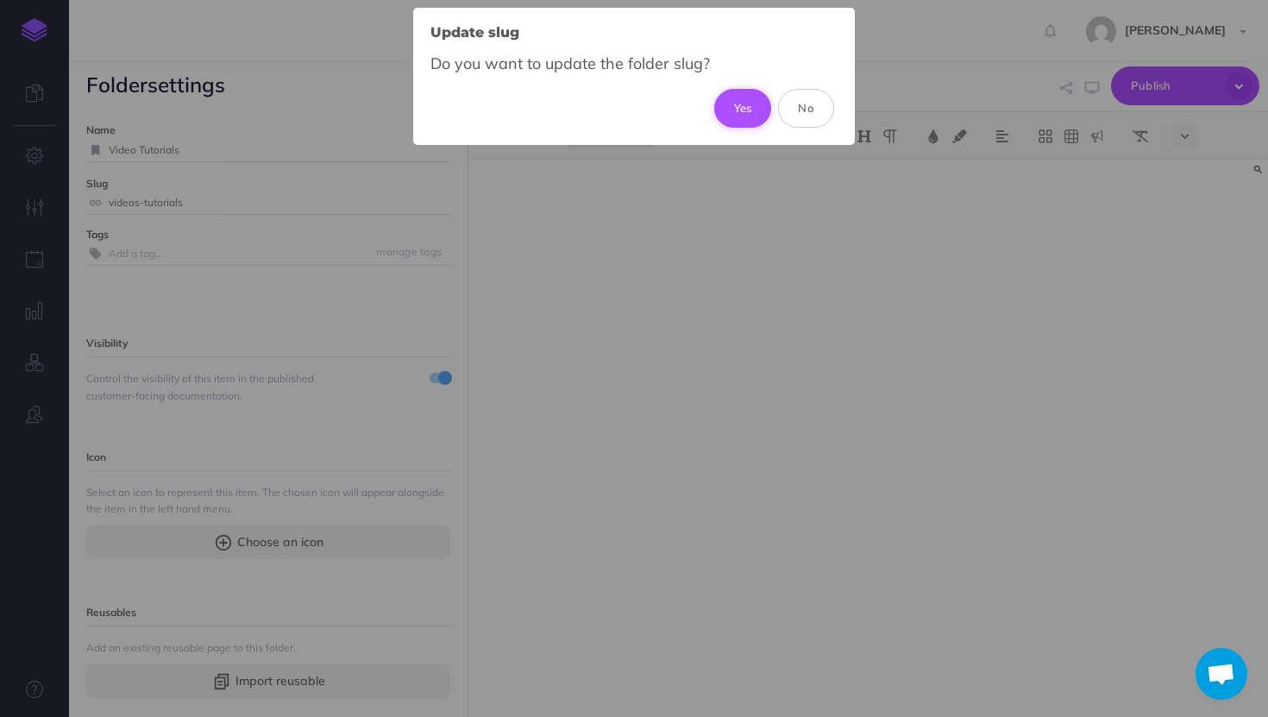
click at [727, 107] on button "Yes" at bounding box center [743, 108] width 58 height 38
type input "video-tutorials"
